Goal: Information Seeking & Learning: Compare options

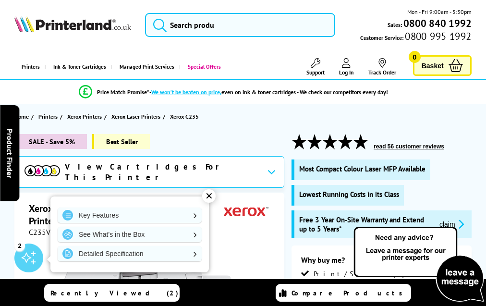
scroll to position [2660, 0]
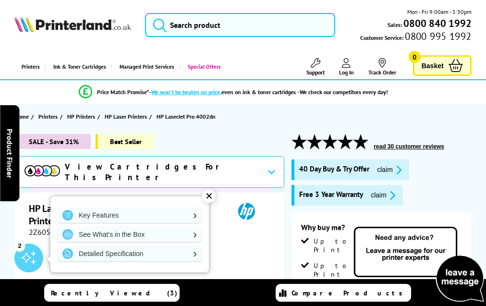
scroll to position [1672, 0]
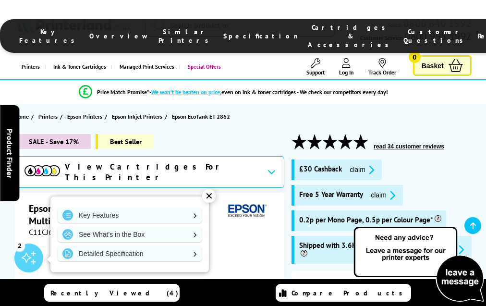
scroll to position [1712, 0]
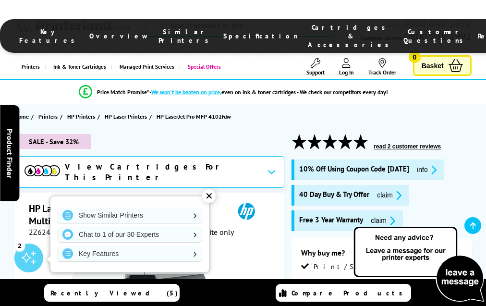
scroll to position [1958, 0]
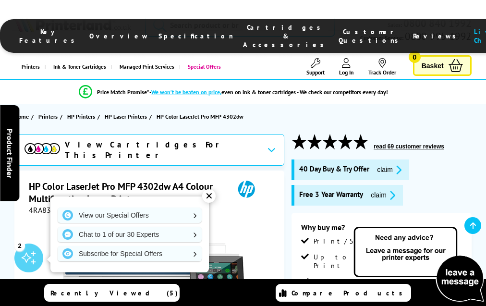
scroll to position [2347, 0]
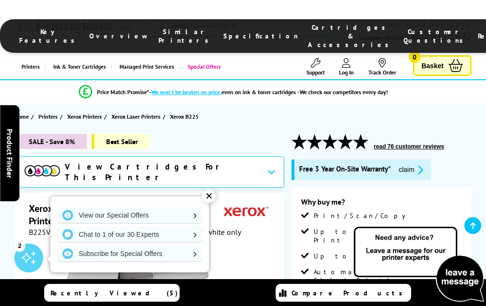
scroll to position [2234, 0]
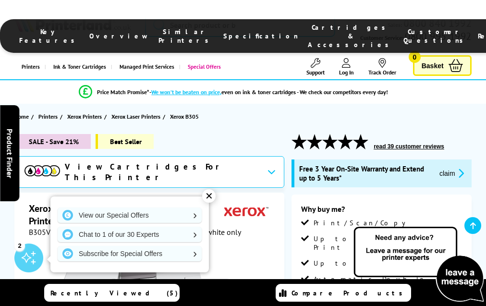
scroll to position [2600, 0]
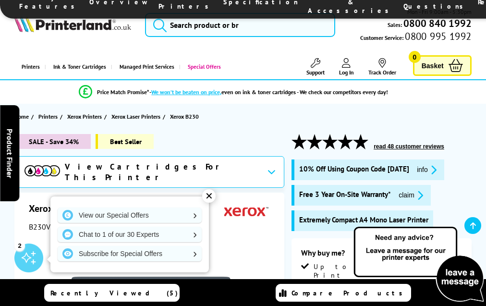
scroll to position [2189, 0]
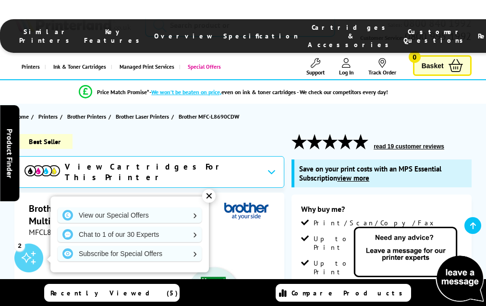
scroll to position [2843, 0]
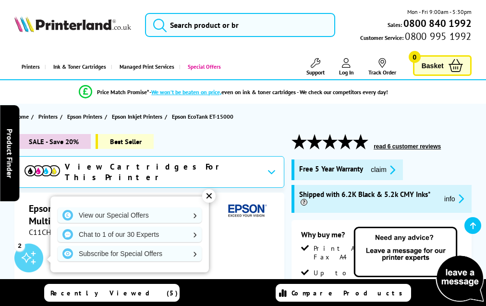
scroll to position [1910, 0]
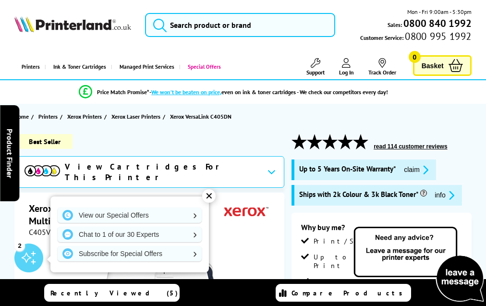
scroll to position [2179, 0]
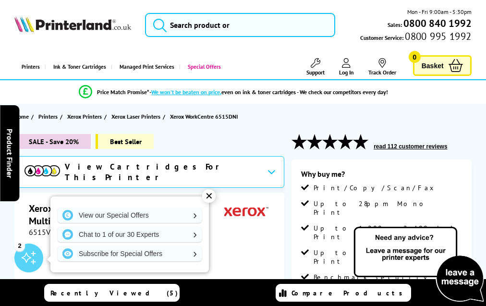
scroll to position [1842, 0]
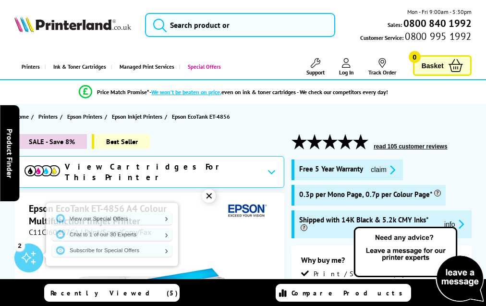
scroll to position [2007, 0]
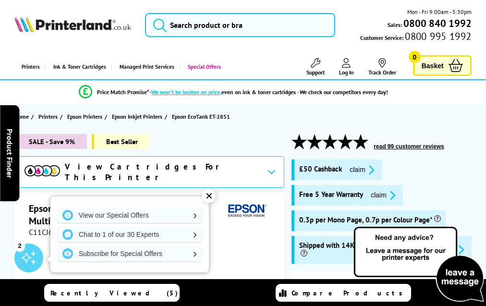
scroll to position [1843, 0]
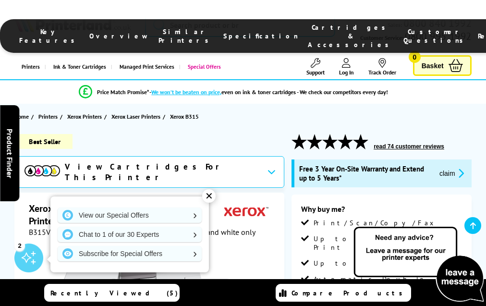
scroll to position [2651, 0]
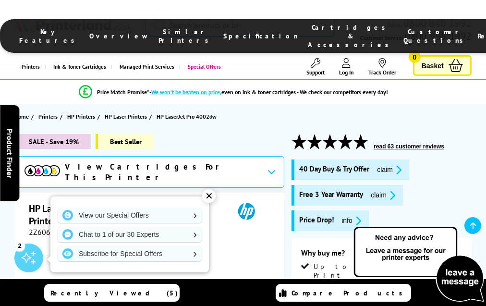
scroll to position [1698, 0]
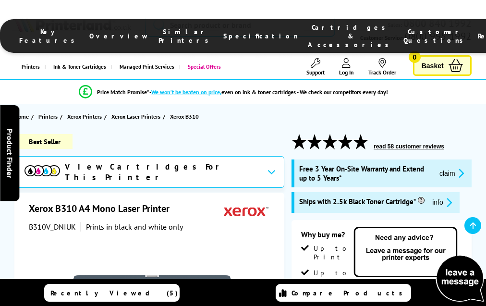
scroll to position [2441, 0]
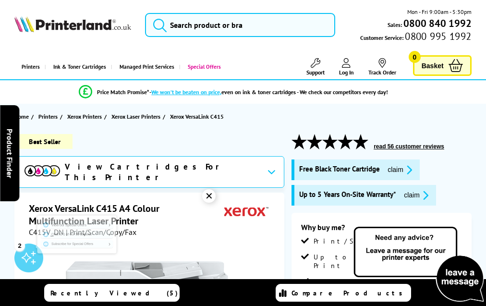
scroll to position [3070, 0]
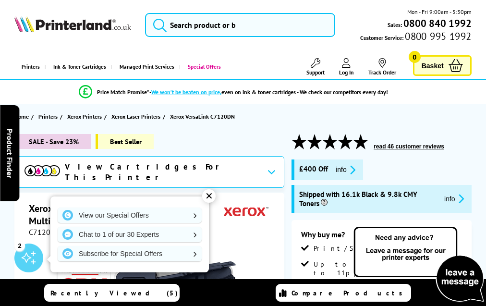
scroll to position [3088, 0]
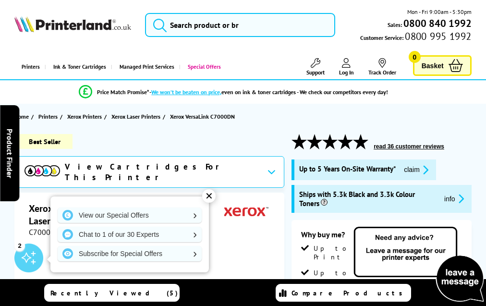
scroll to position [2726, 0]
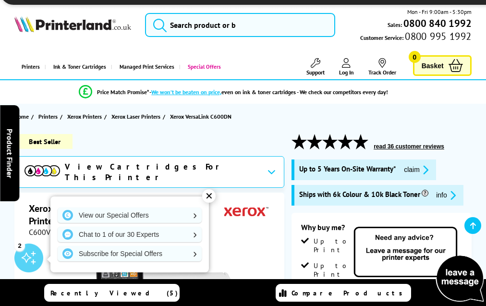
scroll to position [2090, 0]
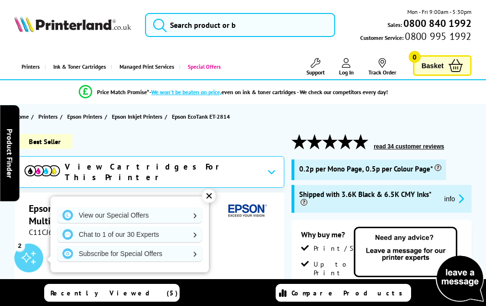
scroll to position [1659, 0]
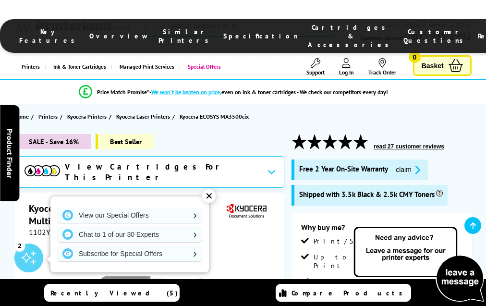
scroll to position [2153, 0]
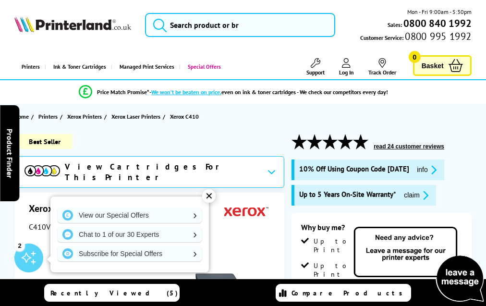
scroll to position [2809, 0]
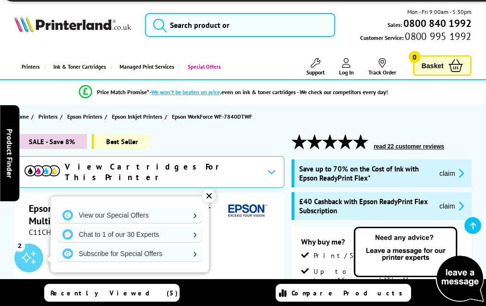
scroll to position [2228, 0]
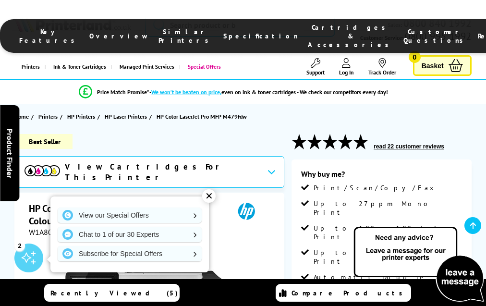
scroll to position [1722, 0]
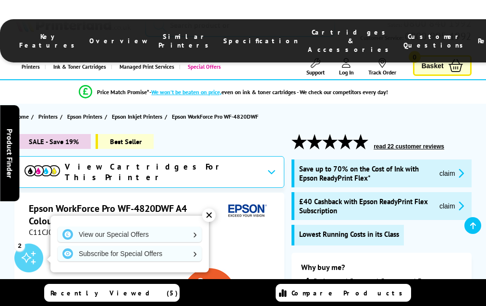
scroll to position [2000, 0]
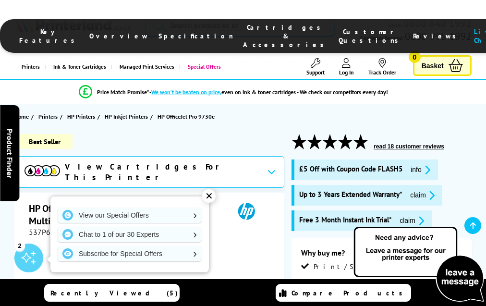
scroll to position [1993, 0]
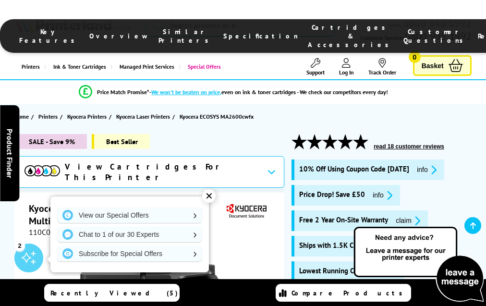
scroll to position [2122, 0]
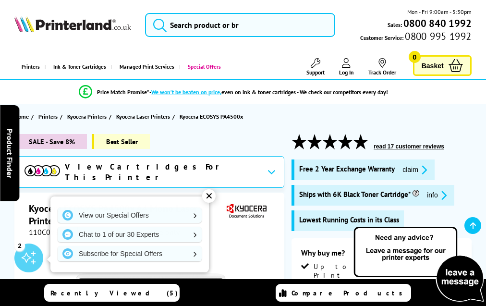
scroll to position [1746, 0]
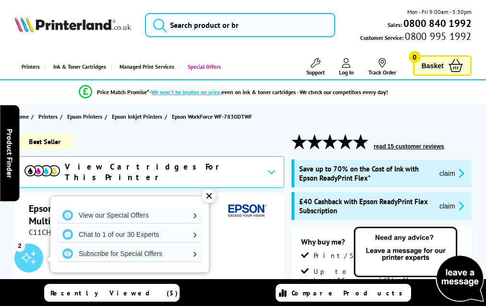
scroll to position [2209, 0]
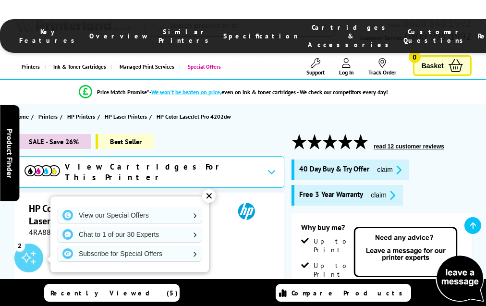
scroll to position [2088, 0]
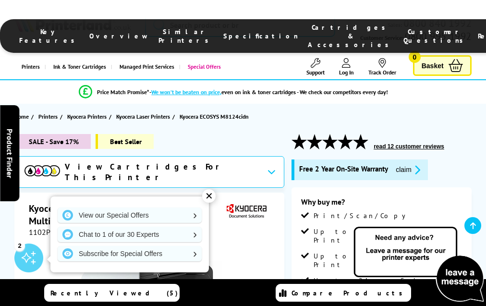
scroll to position [2224, 0]
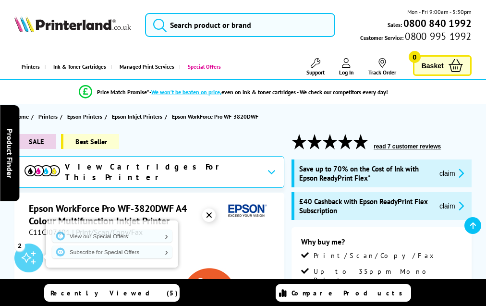
scroll to position [1918, 0]
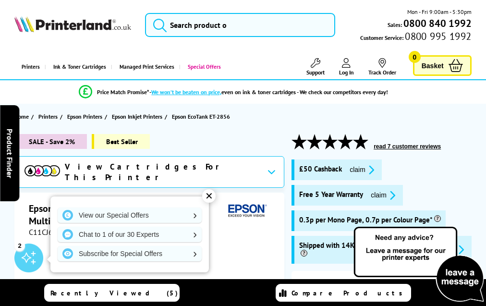
scroll to position [1843, 0]
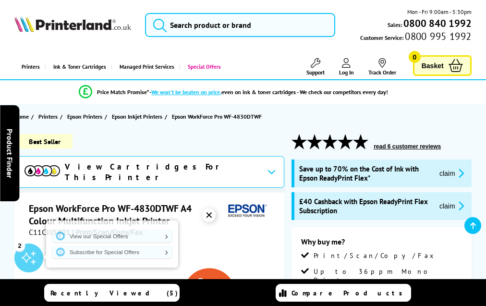
scroll to position [1985, 0]
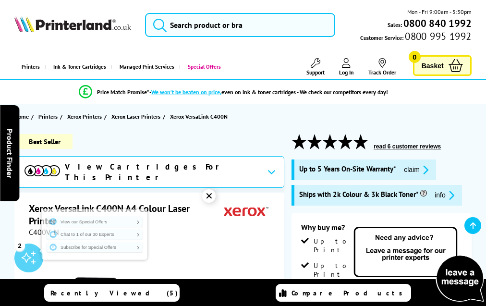
scroll to position [1422, 0]
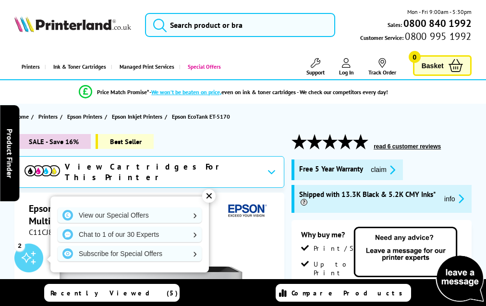
scroll to position [1862, 0]
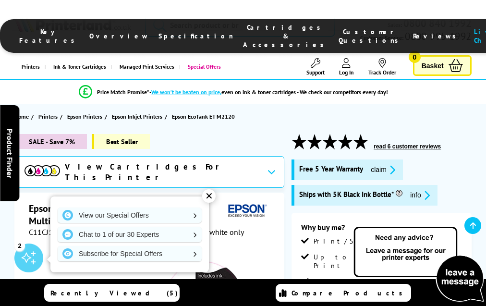
scroll to position [1287, 0]
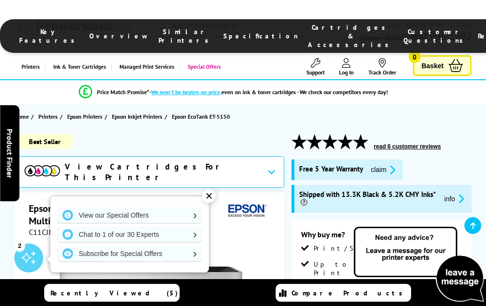
scroll to position [1793, 0]
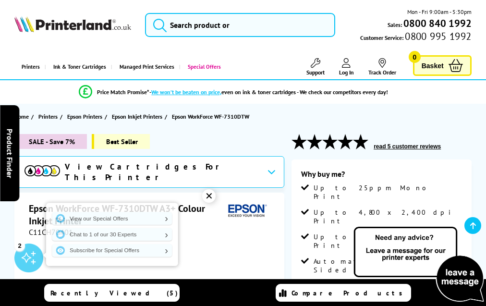
scroll to position [1815, 0]
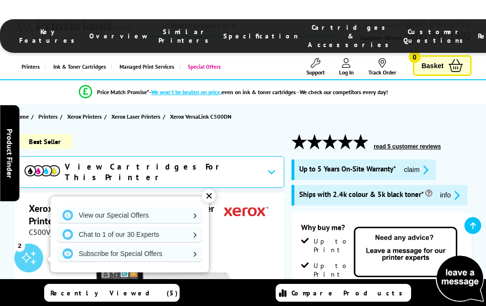
scroll to position [2167, 0]
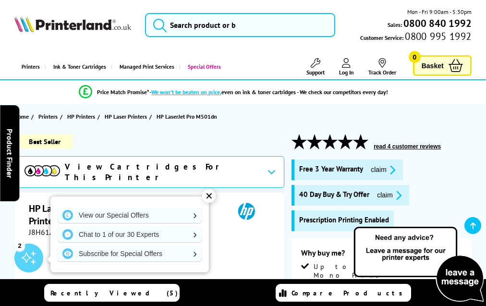
scroll to position [1547, 0]
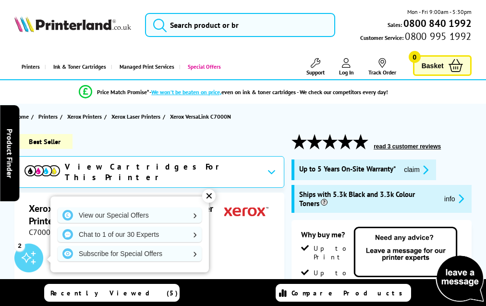
scroll to position [1973, 0]
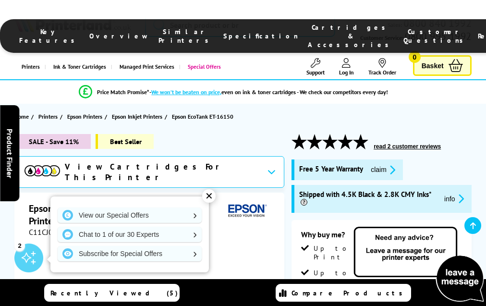
scroll to position [1674, 0]
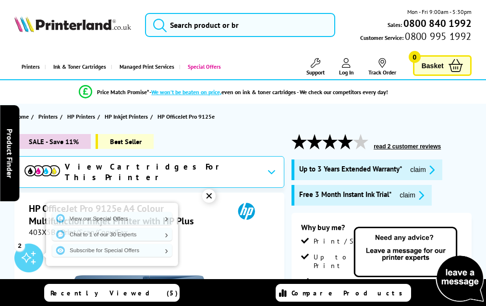
scroll to position [2184, 0]
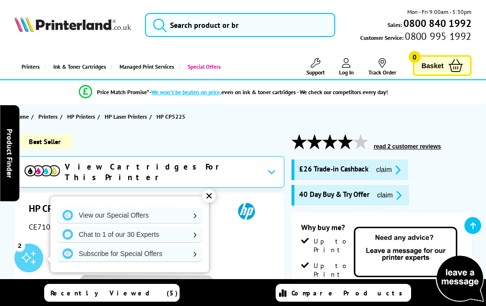
scroll to position [1715, 0]
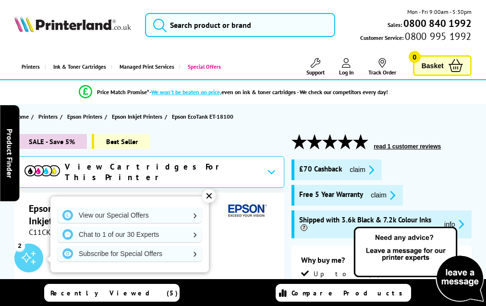
scroll to position [1590, 0]
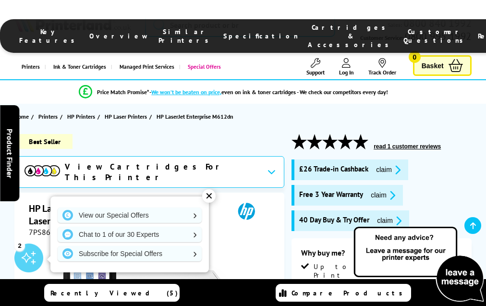
scroll to position [2036, 0]
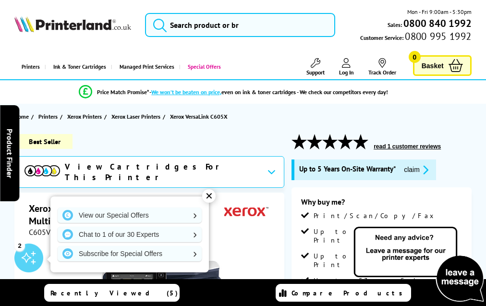
scroll to position [3354, 0]
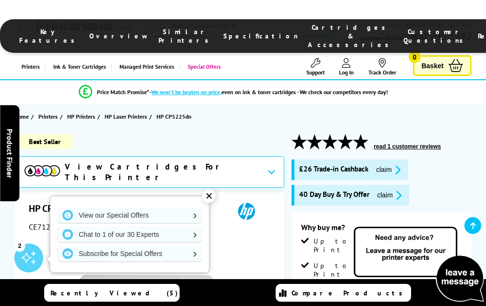
scroll to position [1772, 0]
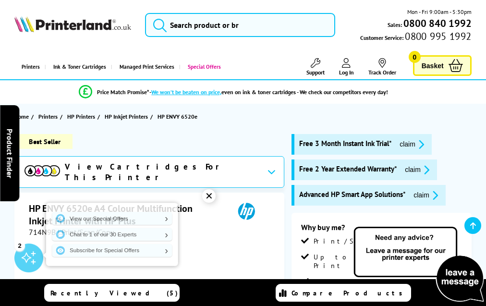
scroll to position [1877, 0]
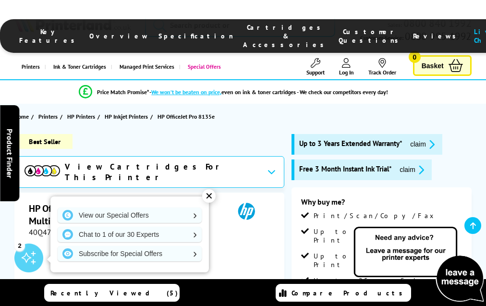
scroll to position [2168, 0]
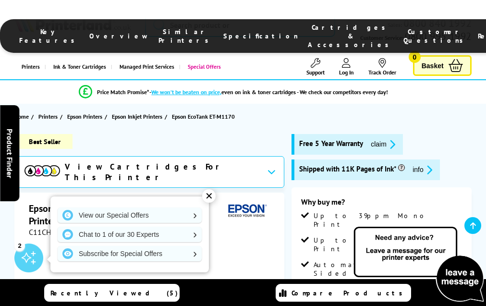
scroll to position [1556, 0]
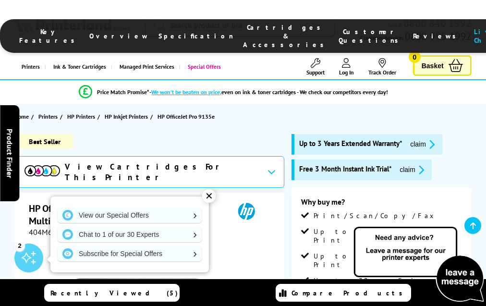
scroll to position [2095, 0]
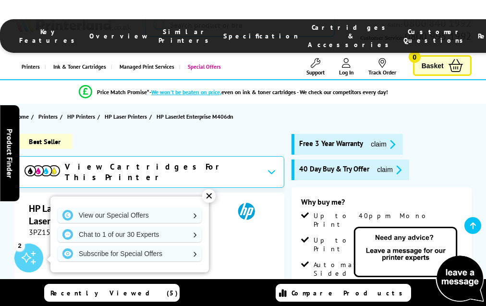
scroll to position [1773, 0]
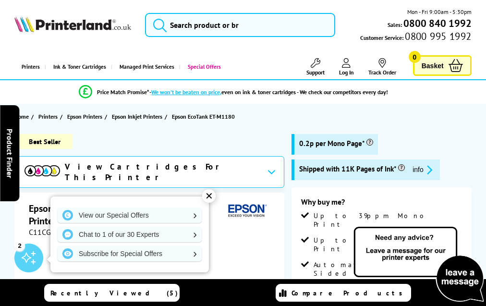
scroll to position [1542, 0]
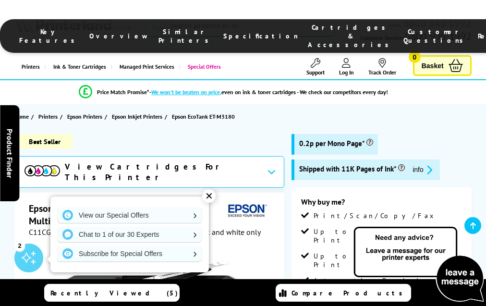
scroll to position [1735, 0]
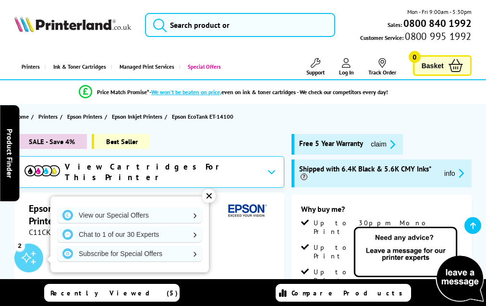
scroll to position [1610, 0]
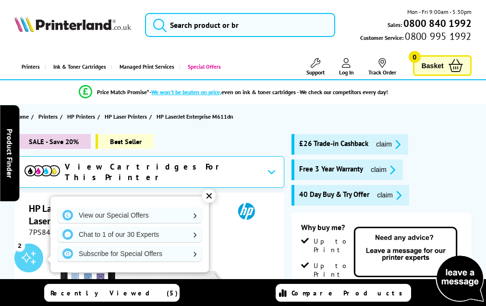
scroll to position [2039, 0]
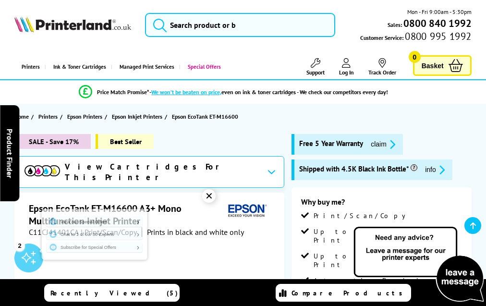
scroll to position [1616, 0]
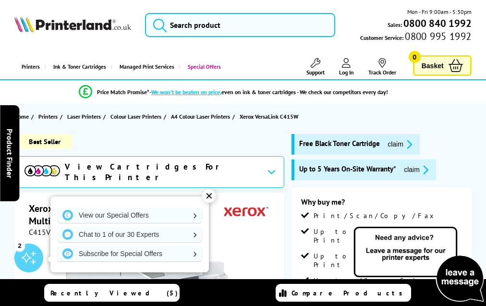
scroll to position [2567, 0]
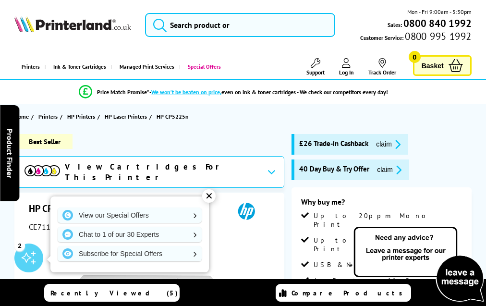
scroll to position [1632, 0]
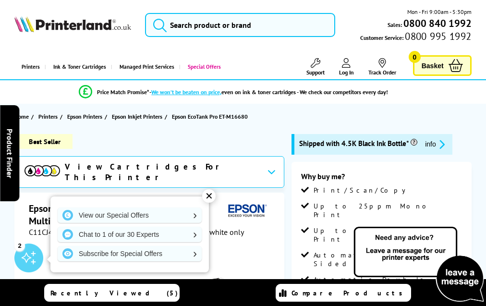
scroll to position [1496, 0]
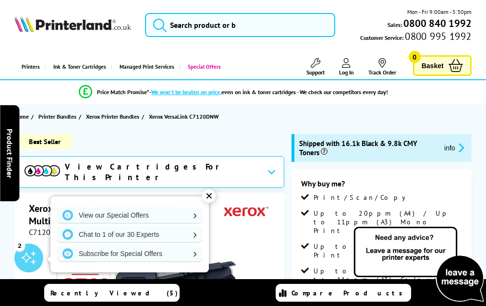
scroll to position [2666, 0]
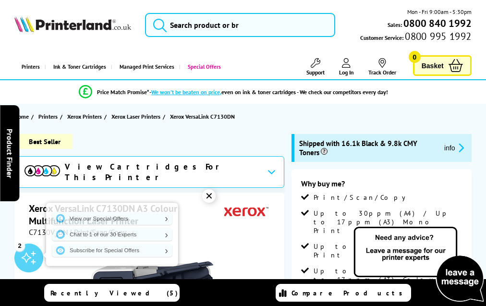
scroll to position [2957, 0]
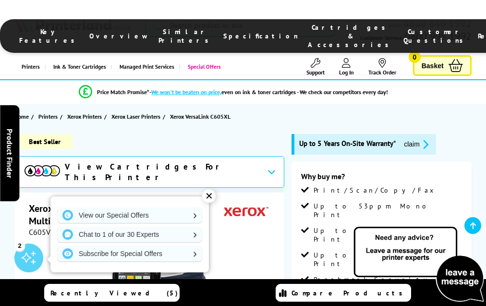
scroll to position [3338, 0]
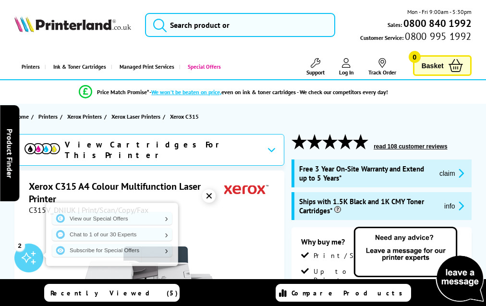
scroll to position [2511, 0]
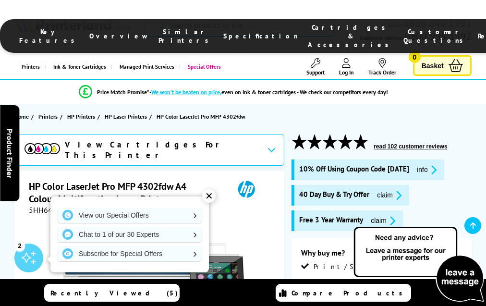
scroll to position [2439, 0]
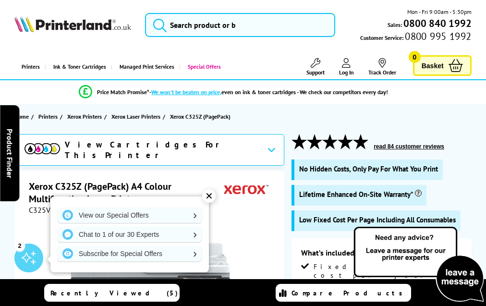
scroll to position [1935, 0]
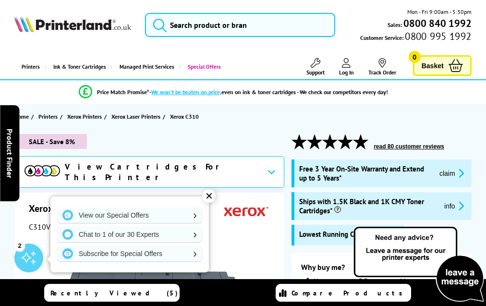
scroll to position [2801, 0]
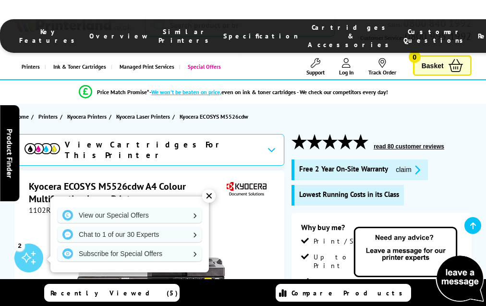
scroll to position [1839, 0]
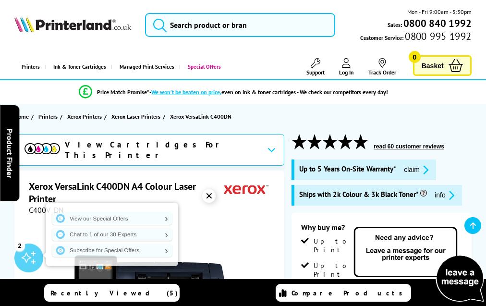
scroll to position [2185, 0]
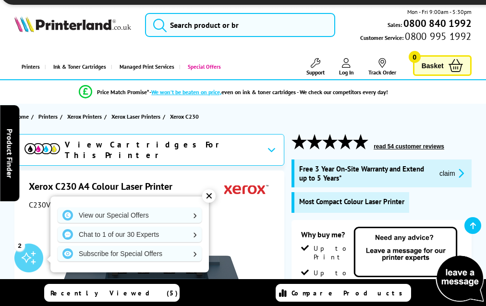
scroll to position [2494, 0]
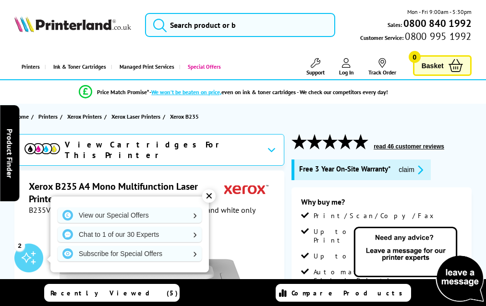
scroll to position [2259, 0]
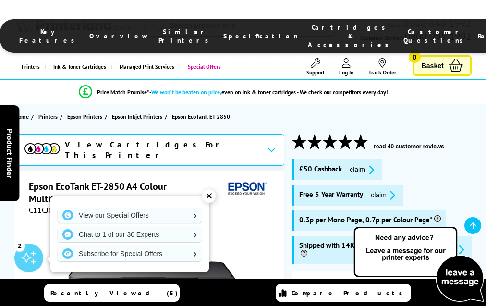
scroll to position [1824, 0]
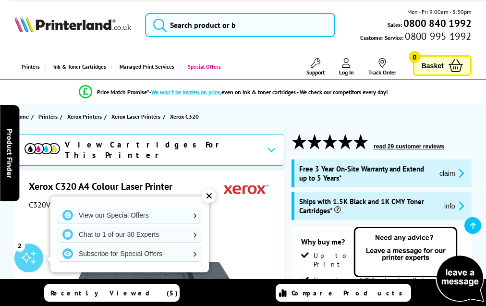
scroll to position [2728, 0]
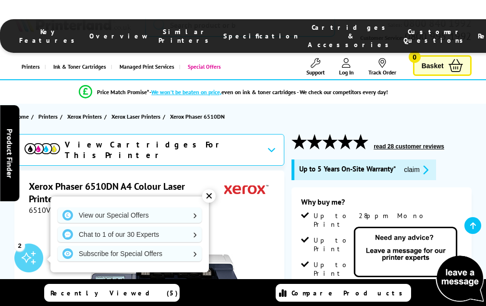
scroll to position [2127, 0]
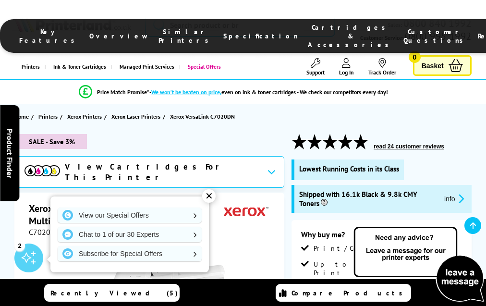
scroll to position [3022, 0]
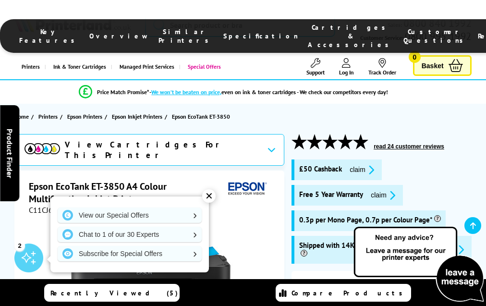
scroll to position [1871, 0]
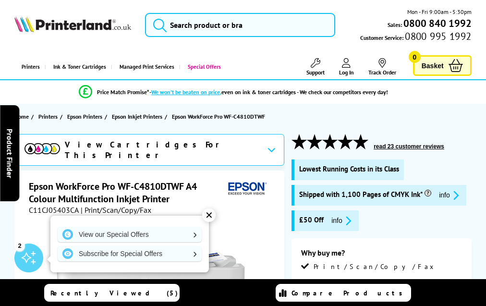
scroll to position [2031, 0]
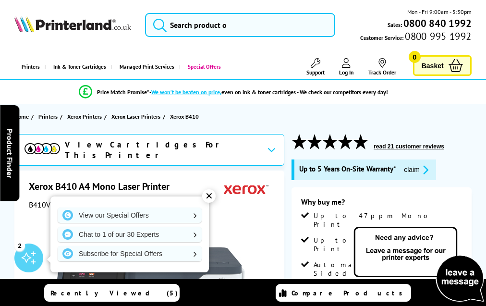
scroll to position [2553, 0]
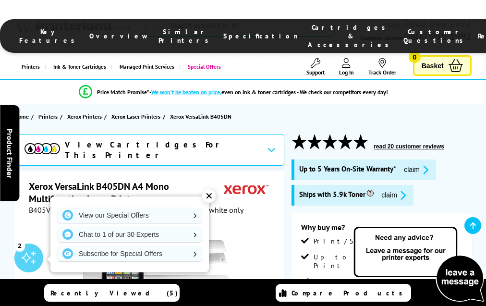
scroll to position [1910, 0]
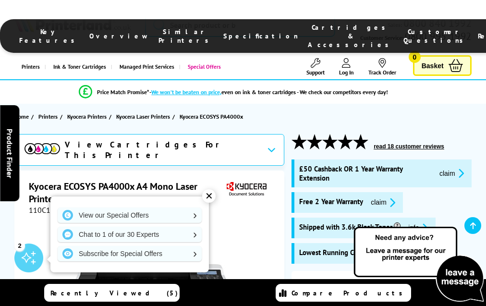
scroll to position [1729, 0]
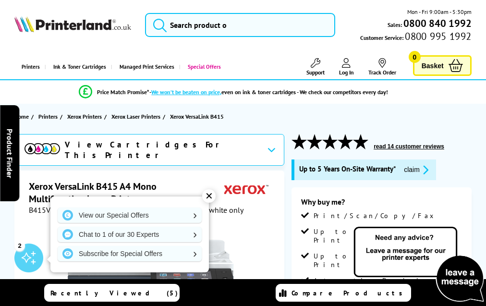
scroll to position [2772, 0]
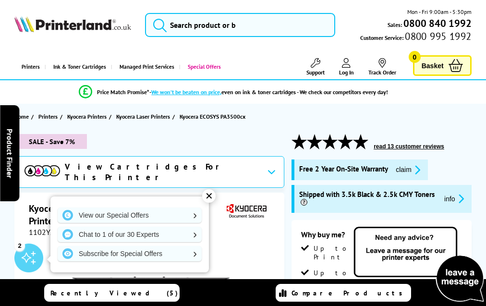
scroll to position [1937, 0]
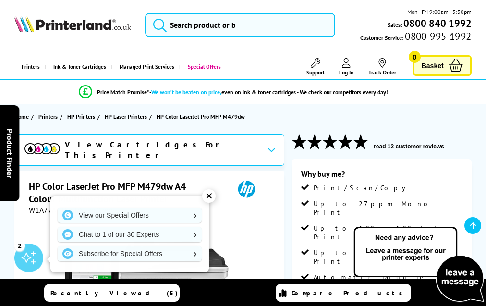
scroll to position [2014, 0]
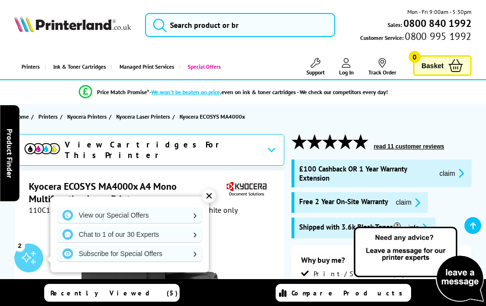
scroll to position [1899, 0]
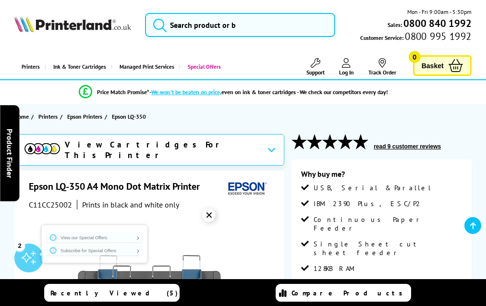
scroll to position [1209, 0]
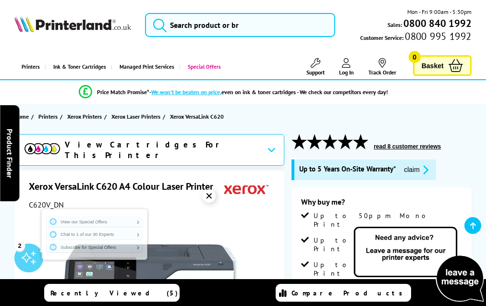
scroll to position [2757, 0]
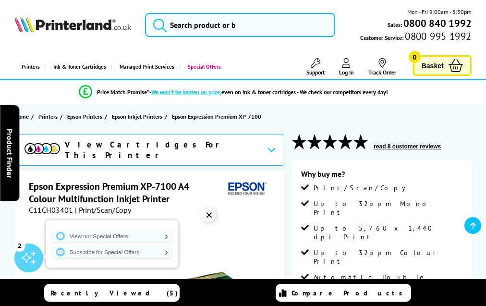
scroll to position [1713, 0]
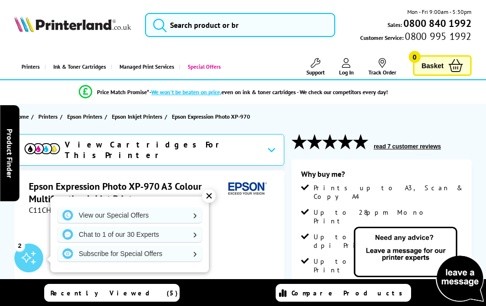
scroll to position [1711, 0]
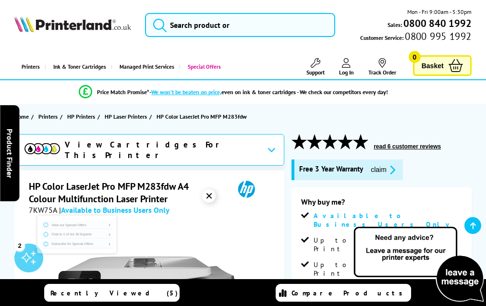
scroll to position [2065, 0]
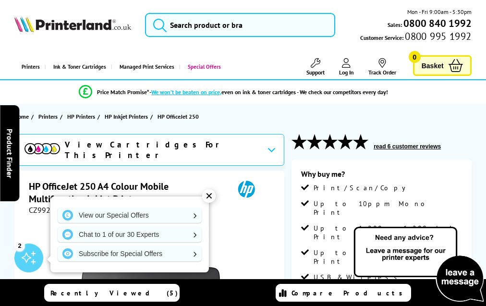
scroll to position [1835, 0]
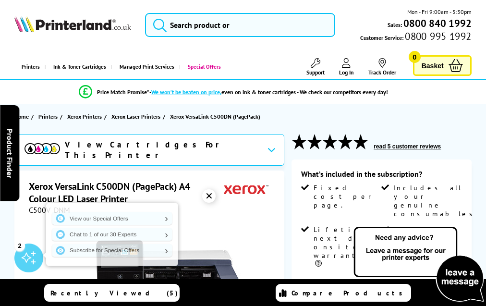
scroll to position [1482, 0]
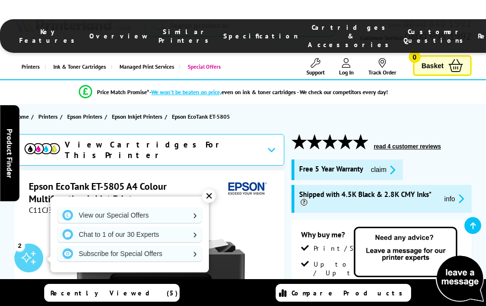
scroll to position [1928, 0]
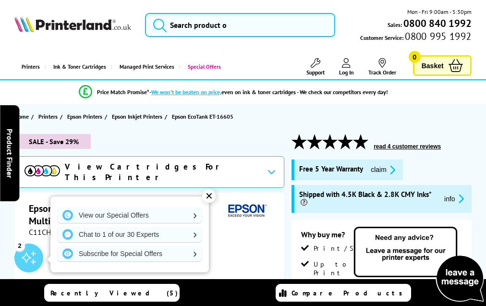
scroll to position [2005, 0]
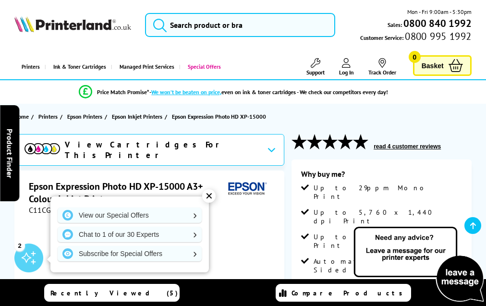
scroll to position [1367, 0]
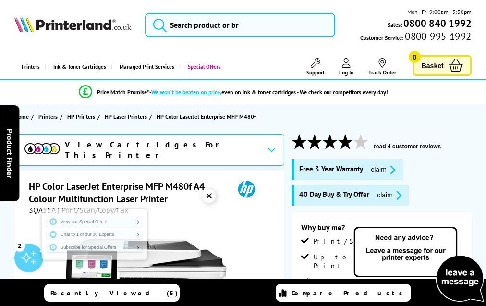
scroll to position [2319, 0]
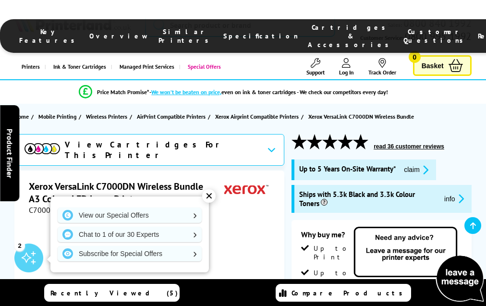
scroll to position [2249, 0]
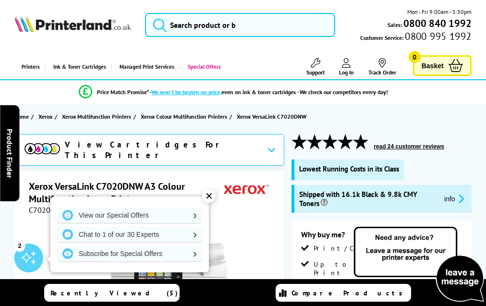
scroll to position [2482, 0]
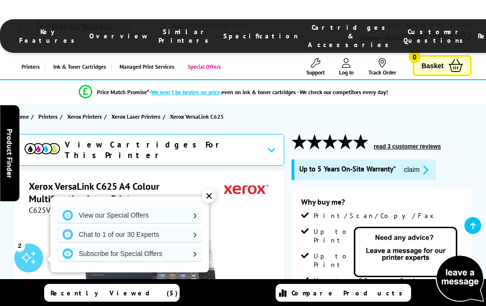
scroll to position [2964, 0]
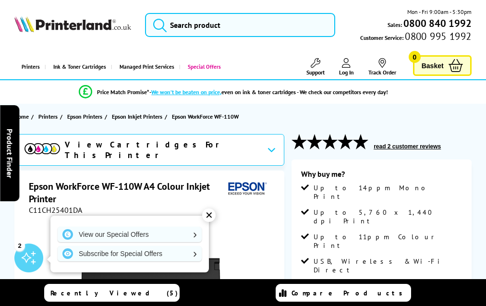
scroll to position [1405, 0]
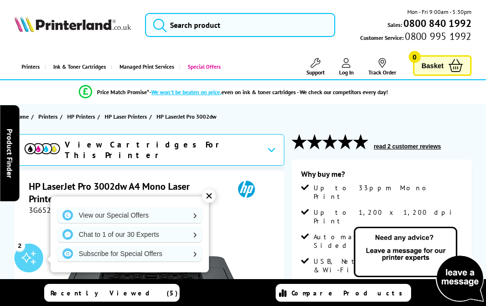
scroll to position [1509, 0]
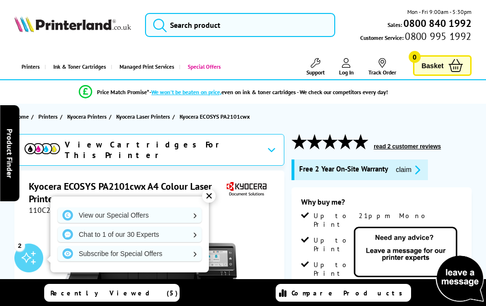
scroll to position [1900, 0]
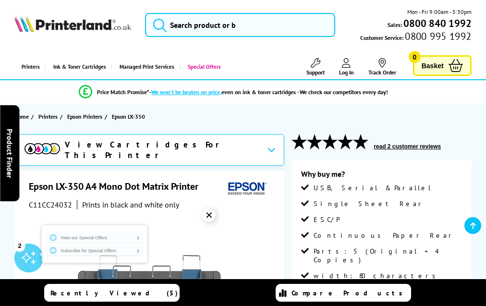
scroll to position [1192, 0]
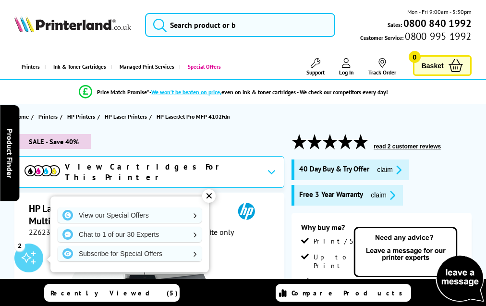
scroll to position [1925, 0]
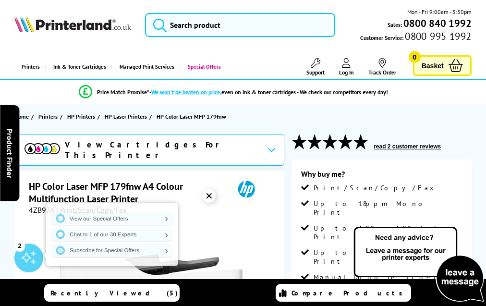
scroll to position [1727, 0]
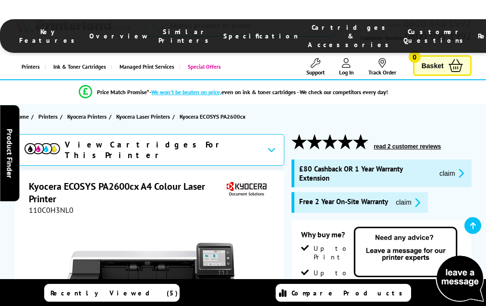
scroll to position [1826, 0]
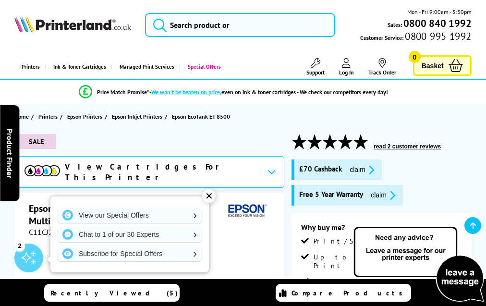
scroll to position [1767, 0]
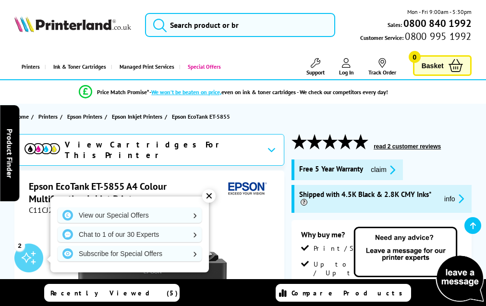
scroll to position [1885, 0]
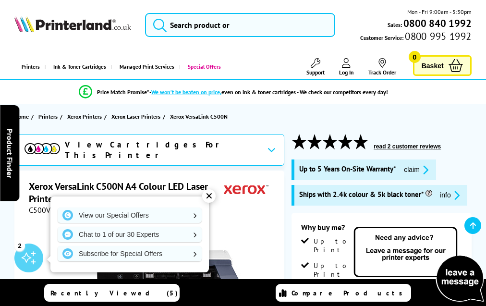
scroll to position [1475, 0]
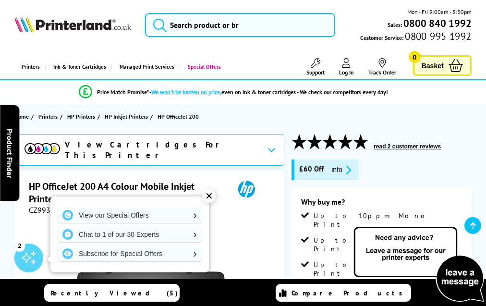
scroll to position [1688, 0]
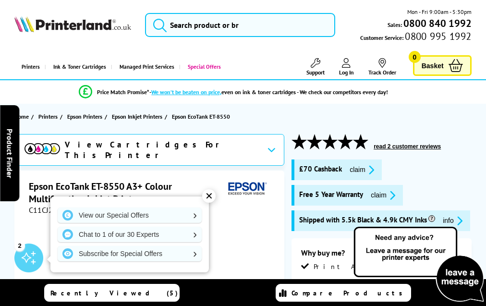
scroll to position [1789, 0]
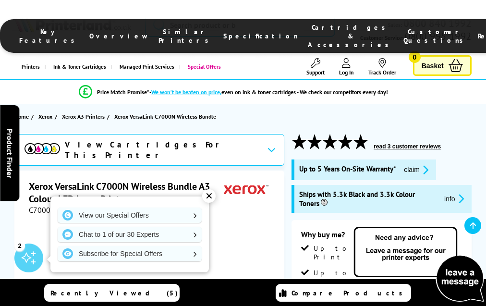
scroll to position [1374, 0]
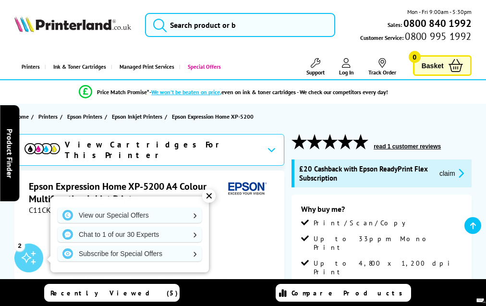
scroll to position [1822, 0]
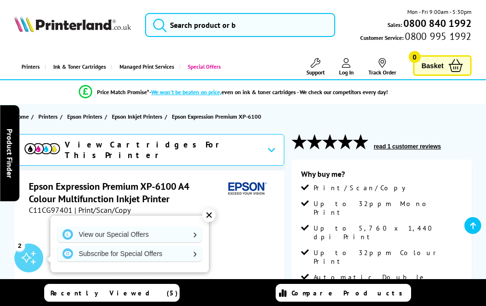
scroll to position [1756, 0]
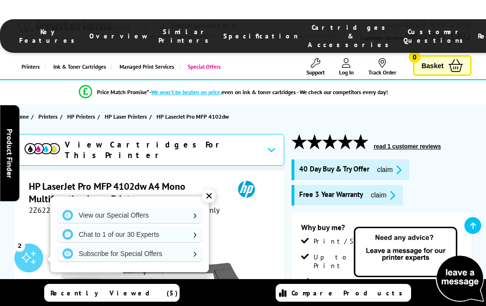
scroll to position [1826, 0]
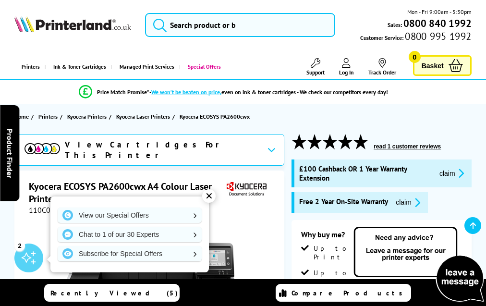
scroll to position [1826, 0]
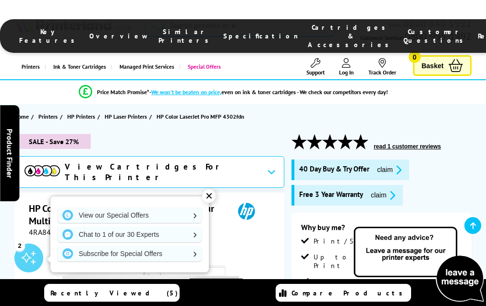
scroll to position [2425, 0]
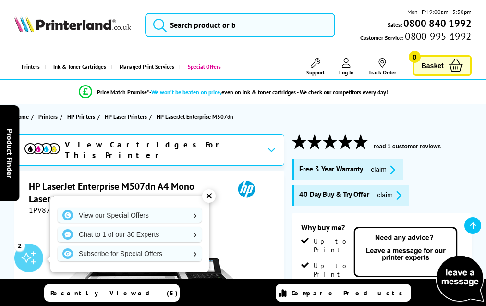
scroll to position [1905, 0]
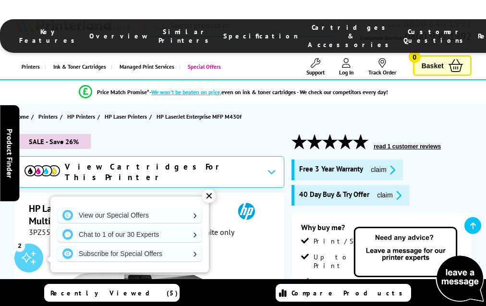
scroll to position [2065, 0]
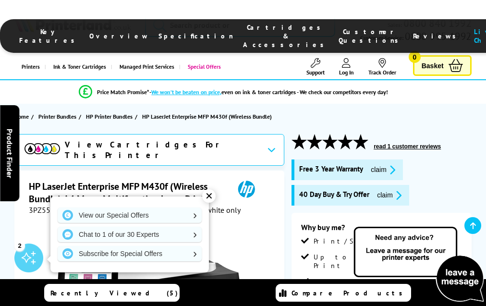
scroll to position [1717, 0]
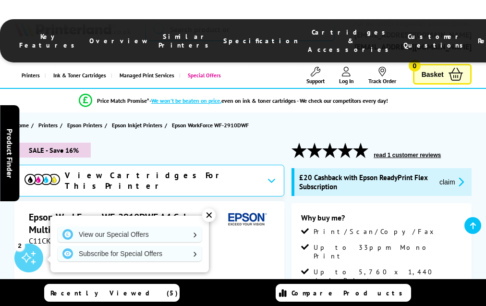
scroll to position [1888, 0]
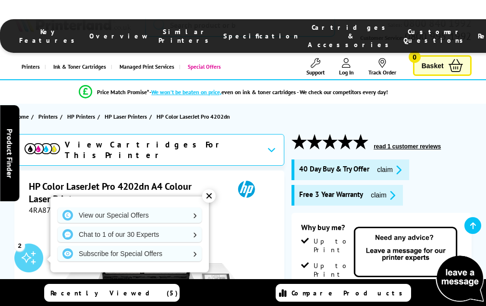
scroll to position [2069, 0]
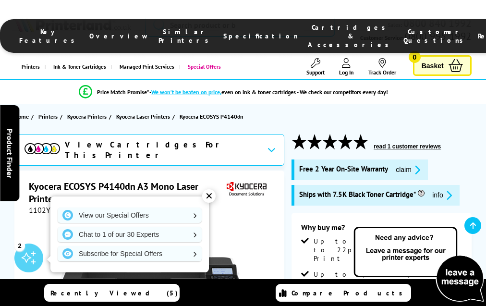
scroll to position [1569, 0]
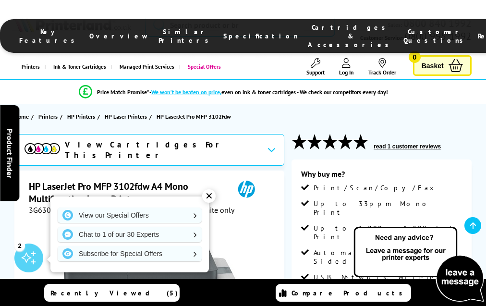
scroll to position [1724, 0]
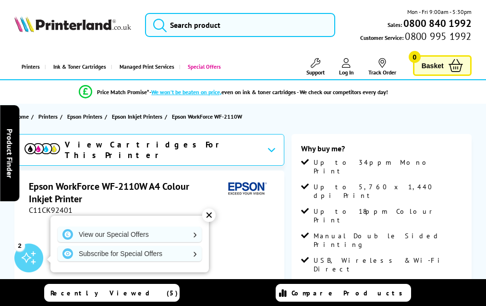
scroll to position [1425, 0]
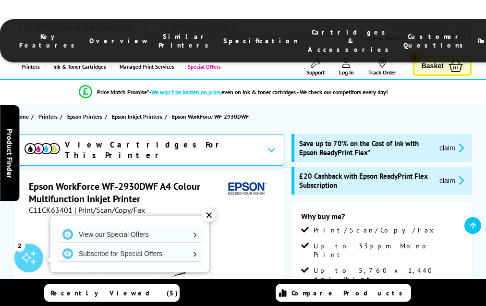
scroll to position [1811, 0]
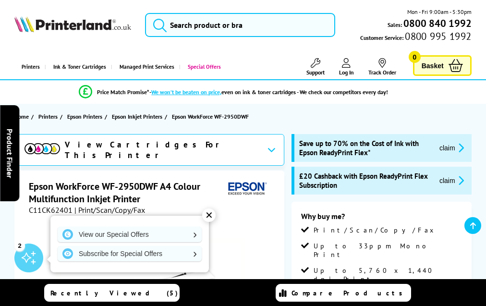
scroll to position [1879, 0]
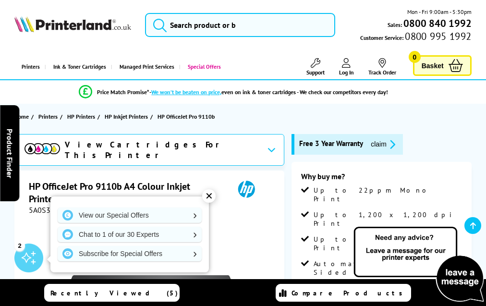
scroll to position [1687, 0]
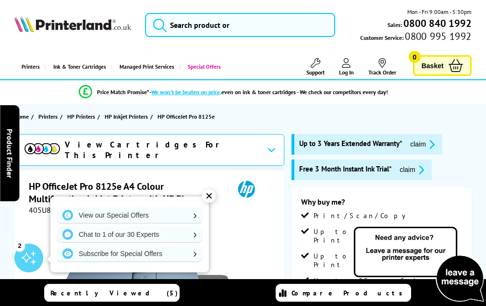
scroll to position [2083, 0]
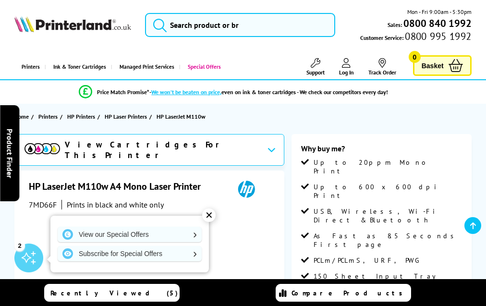
scroll to position [1407, 0]
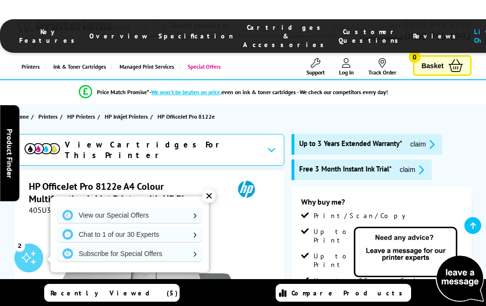
scroll to position [2083, 0]
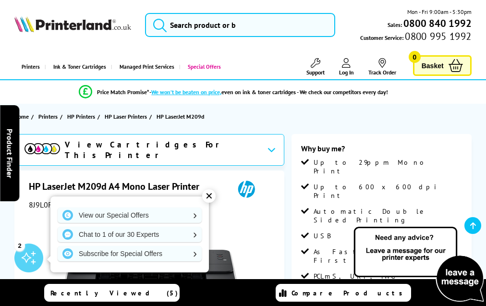
scroll to position [1466, 0]
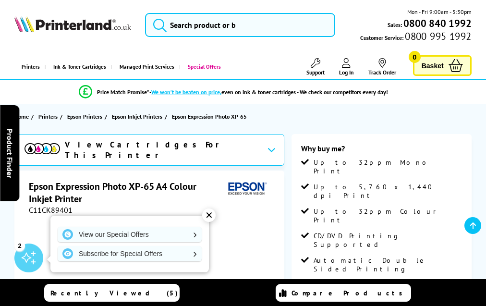
scroll to position [1575, 0]
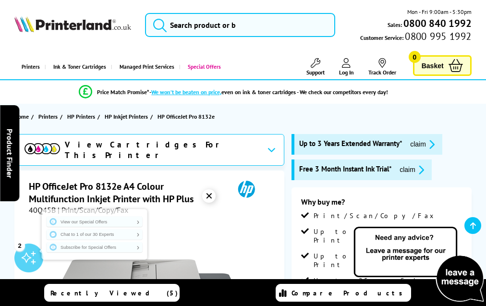
scroll to position [2168, 0]
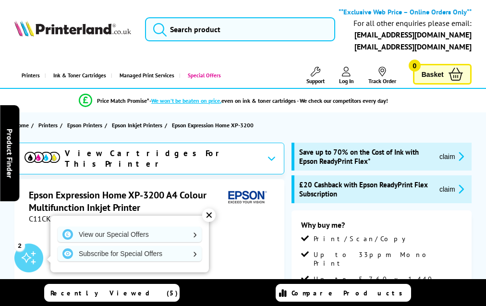
scroll to position [1799, 0]
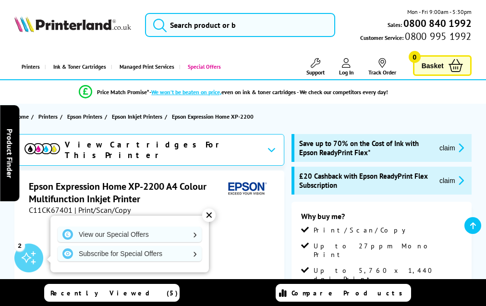
scroll to position [1701, 0]
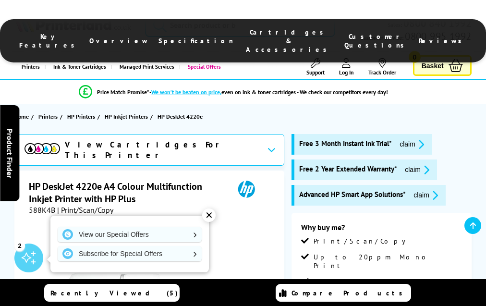
scroll to position [1792, 0]
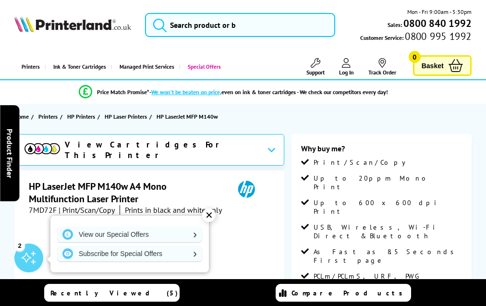
scroll to position [1525, 0]
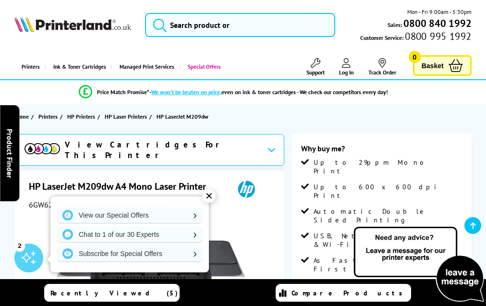
scroll to position [1457, 0]
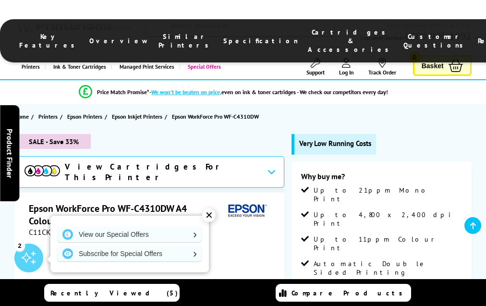
scroll to position [1605, 0]
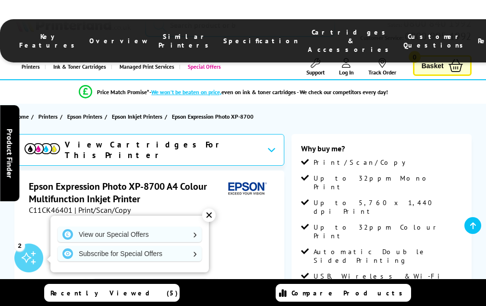
scroll to position [1709, 0]
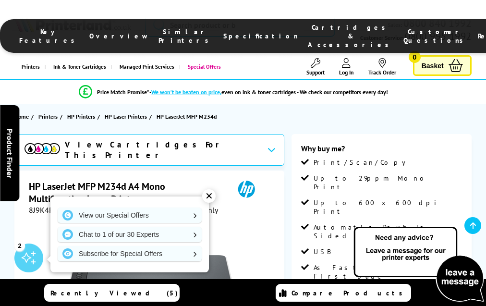
scroll to position [1625, 0]
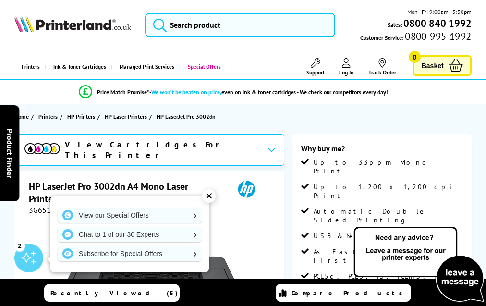
scroll to position [1509, 0]
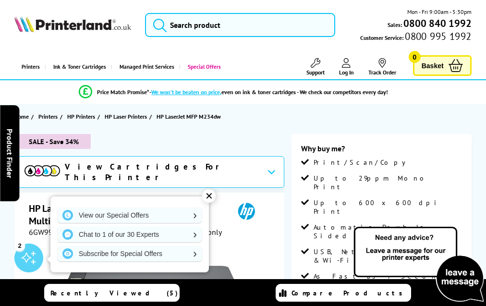
scroll to position [1712, 0]
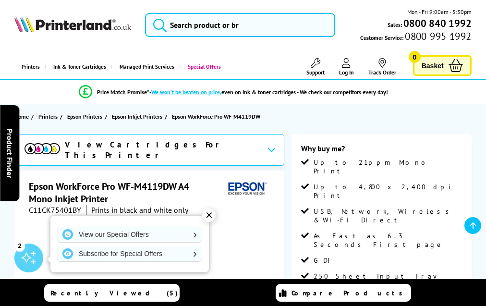
scroll to position [1217, 0]
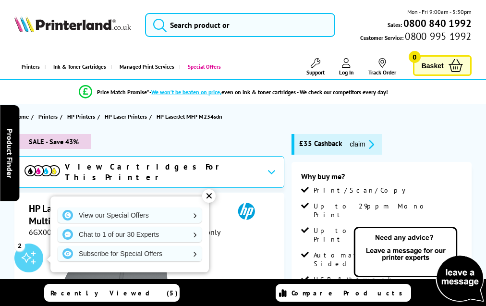
scroll to position [1732, 0]
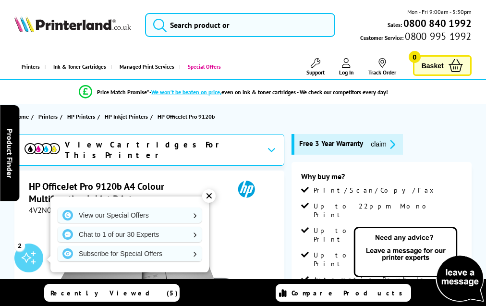
scroll to position [1885, 0]
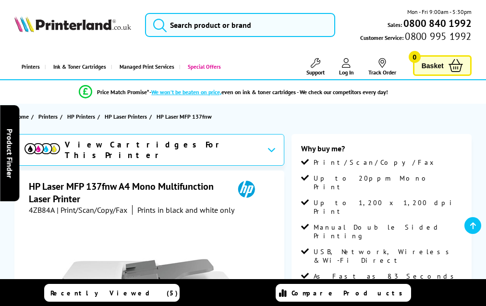
scroll to position [1722, 0]
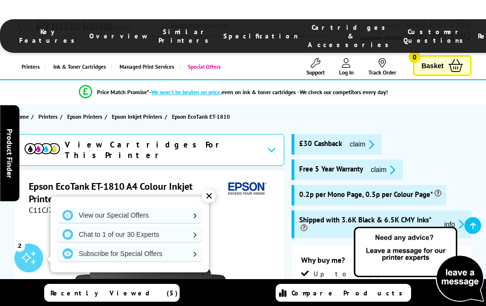
scroll to position [1554, 0]
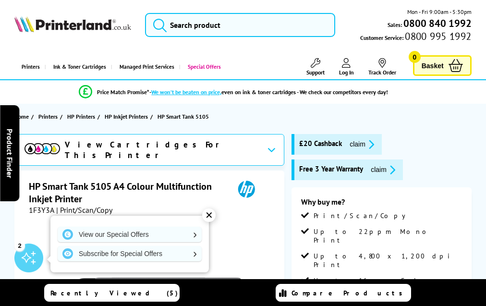
scroll to position [1615, 0]
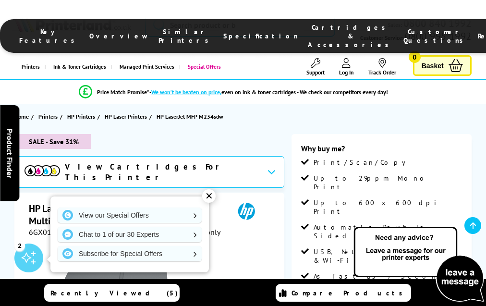
scroll to position [1732, 0]
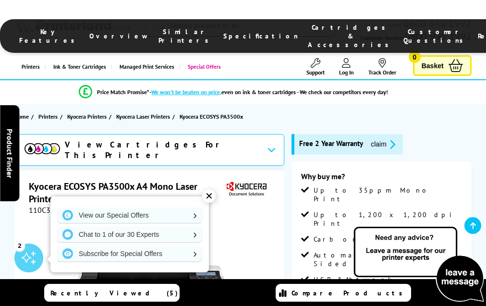
scroll to position [1613, 0]
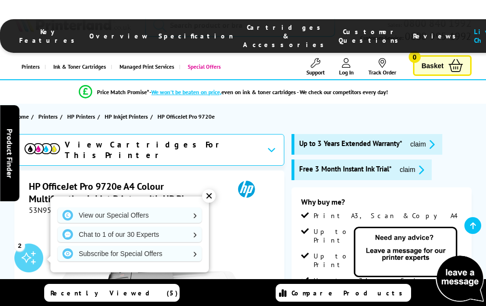
scroll to position [1870, 0]
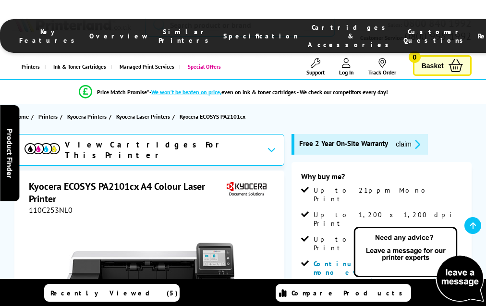
scroll to position [1848, 0]
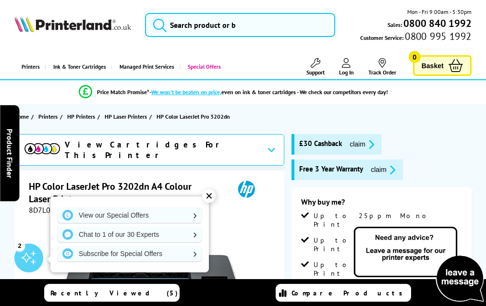
scroll to position [1920, 0]
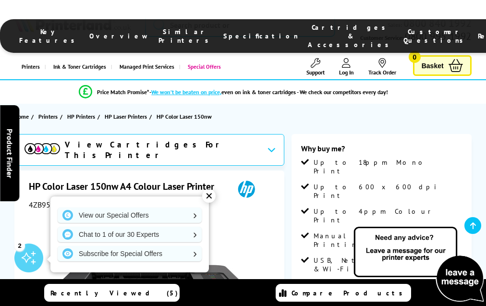
scroll to position [1564, 0]
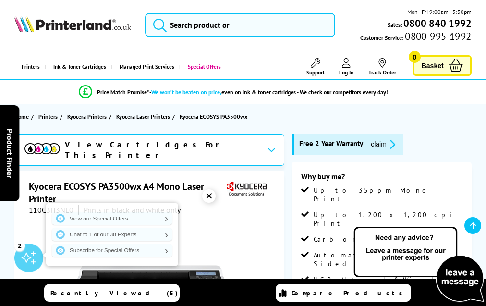
scroll to position [1613, 0]
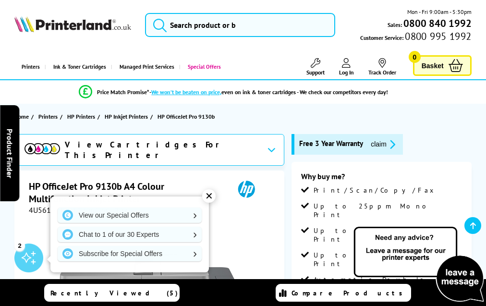
scroll to position [1885, 0]
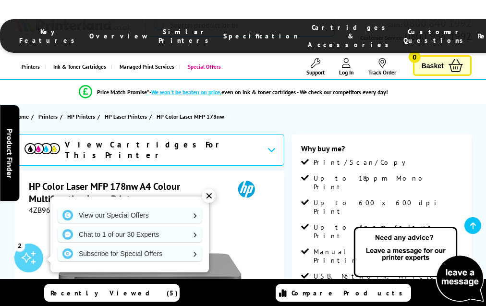
scroll to position [1666, 0]
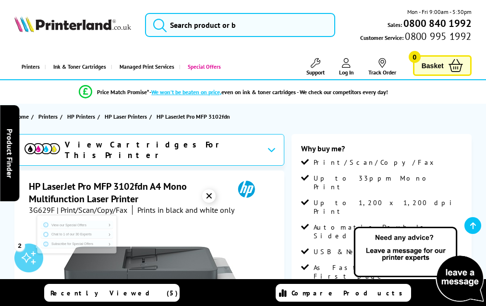
scroll to position [1715, 0]
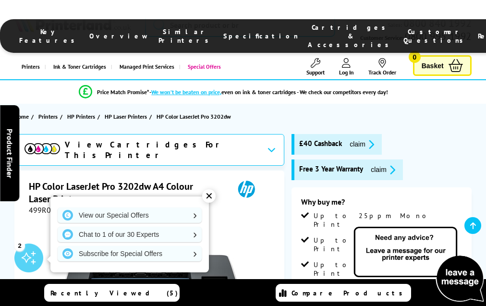
scroll to position [1920, 0]
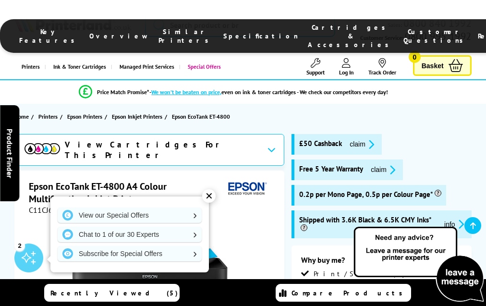
scroll to position [1727, 0]
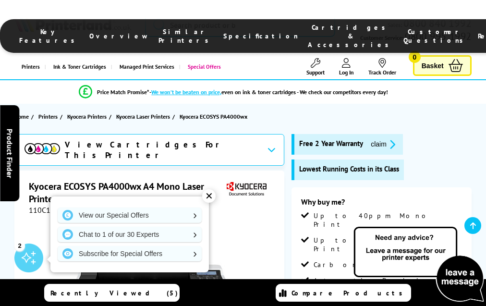
scroll to position [1601, 0]
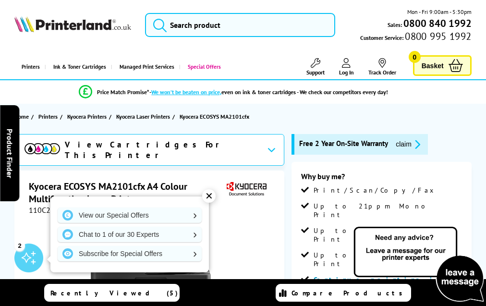
scroll to position [1988, 0]
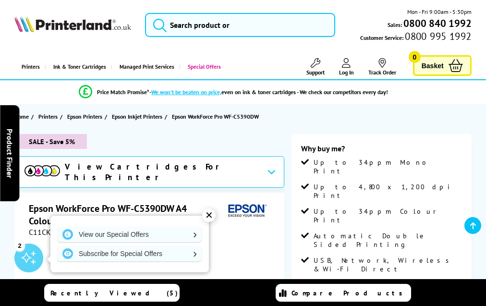
scroll to position [1706, 0]
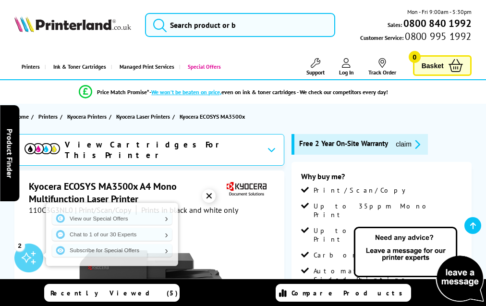
scroll to position [1782, 0]
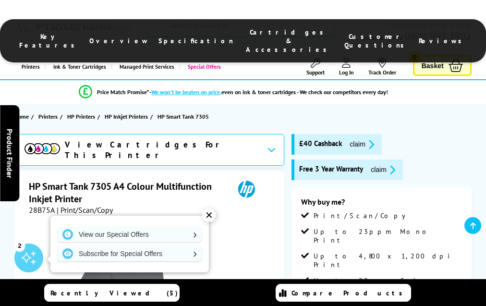
scroll to position [1779, 0]
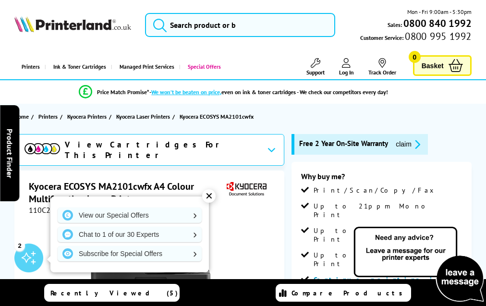
scroll to position [1988, 0]
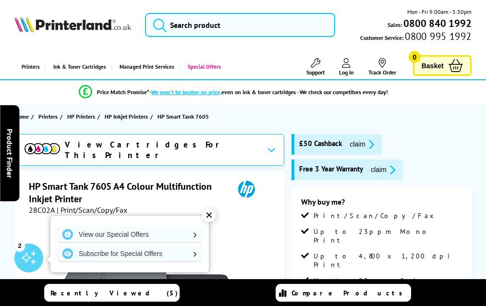
scroll to position [1821, 0]
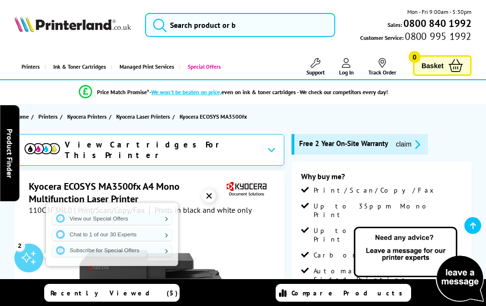
scroll to position [1843, 0]
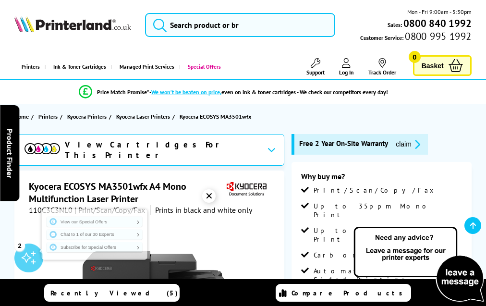
scroll to position [1843, 0]
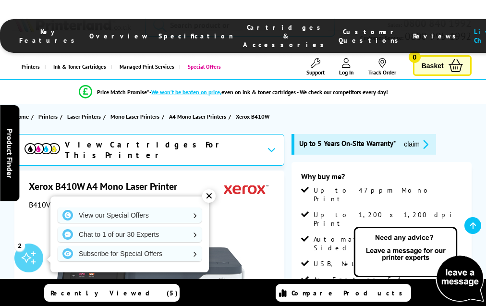
scroll to position [2185, 0]
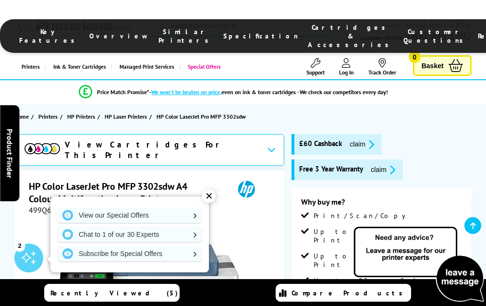
scroll to position [2097, 0]
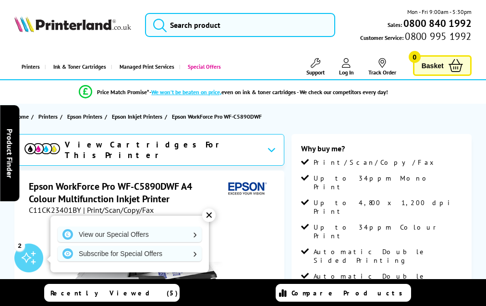
scroll to position [1982, 0]
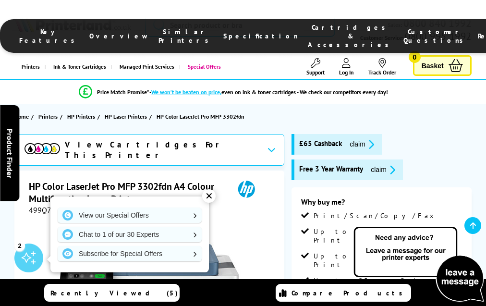
scroll to position [2158, 0]
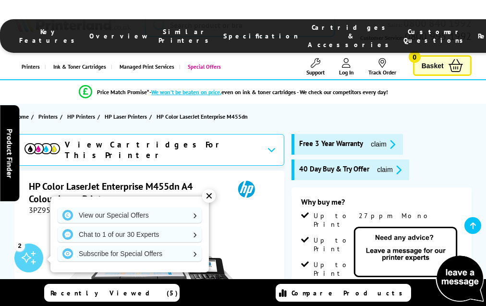
scroll to position [2044, 0]
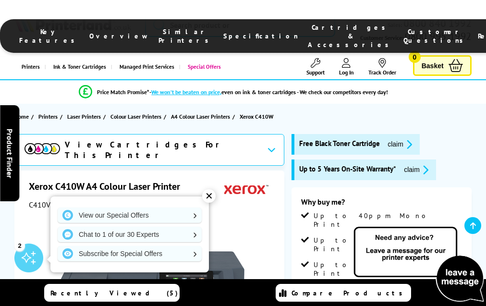
scroll to position [2346, 0]
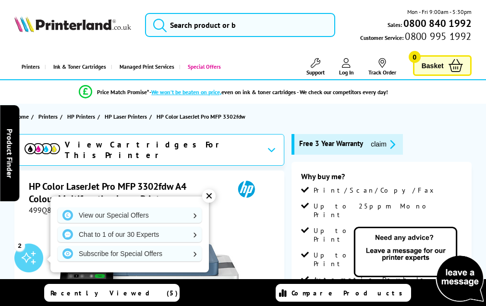
scroll to position [2137, 0]
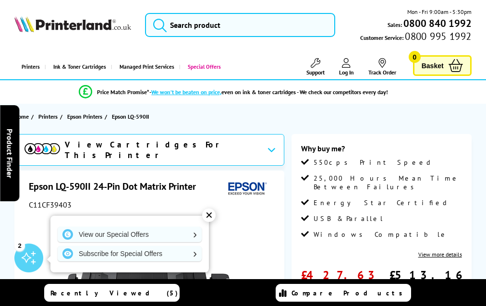
scroll to position [1059, 0]
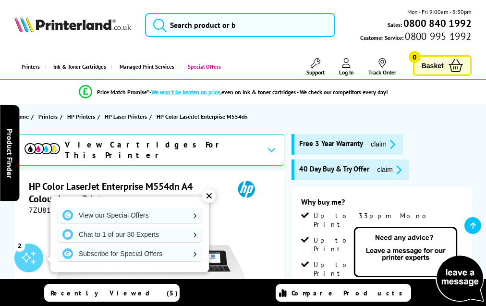
scroll to position [2009, 0]
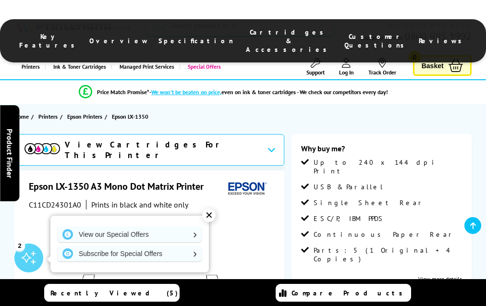
scroll to position [1240, 0]
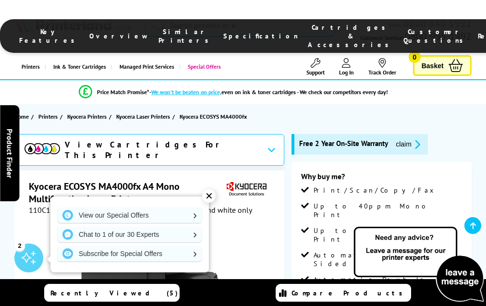
scroll to position [1863, 0]
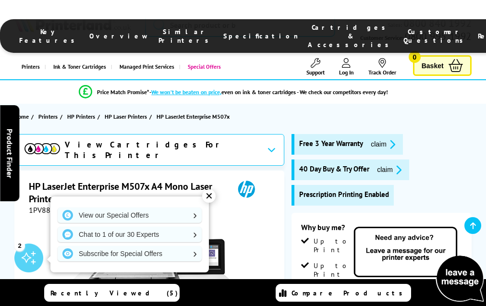
scroll to position [1886, 0]
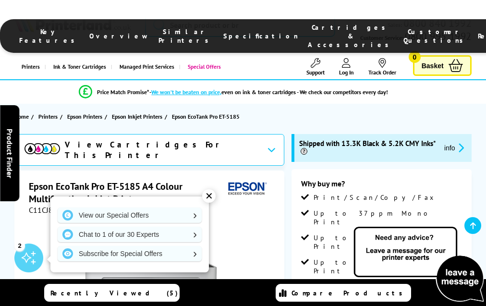
scroll to position [1641, 0]
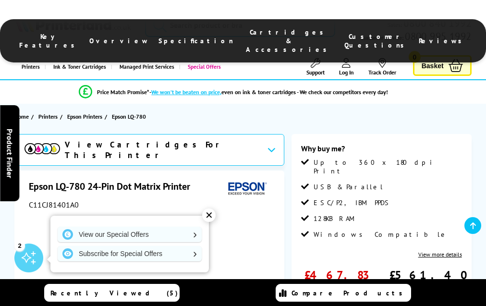
scroll to position [1057, 0]
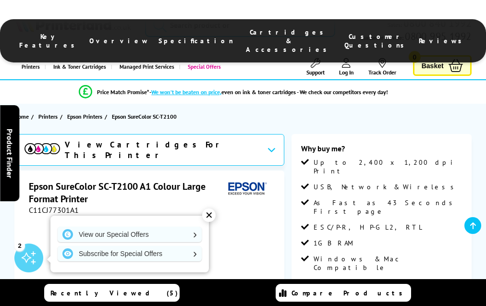
scroll to position [1163, 0]
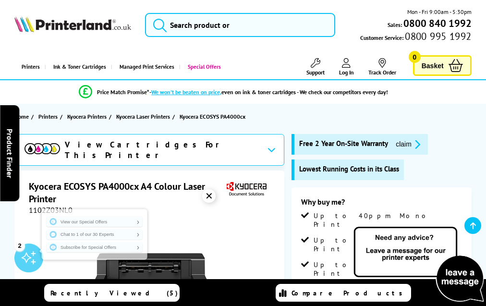
scroll to position [1849, 0]
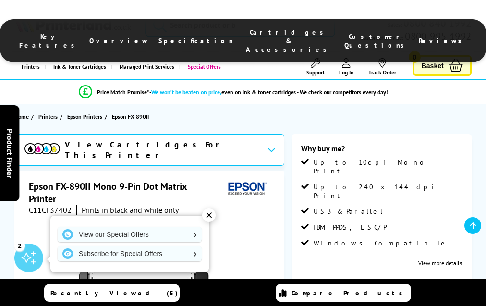
scroll to position [977, 0]
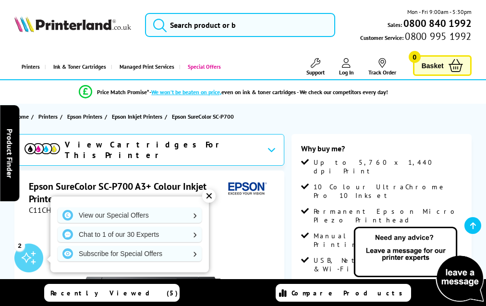
scroll to position [1075, 0]
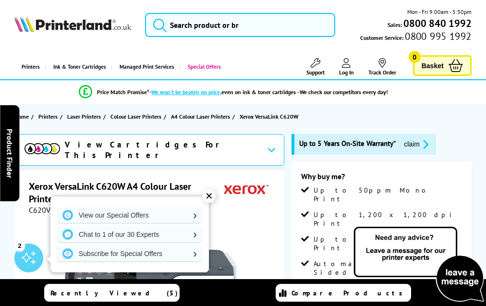
scroll to position [2254, 0]
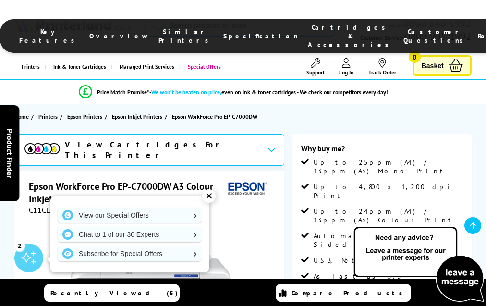
scroll to position [1640, 0]
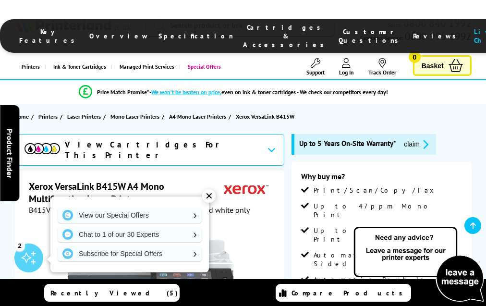
scroll to position [2436, 0]
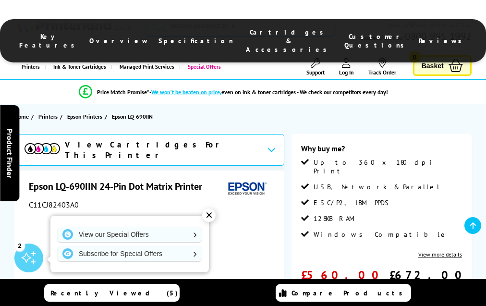
scroll to position [1077, 0]
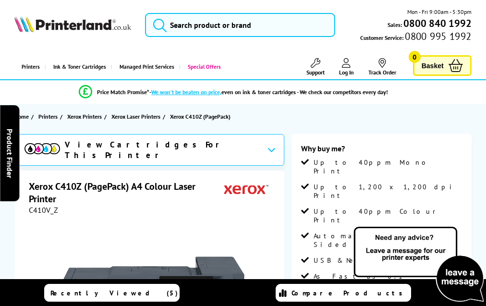
scroll to position [1651, 0]
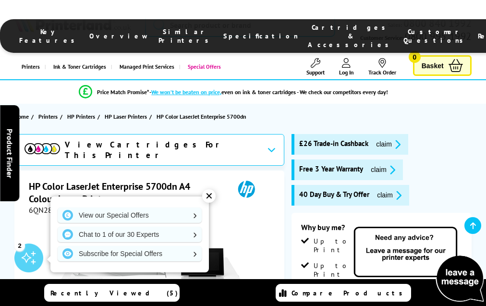
scroll to position [2283, 0]
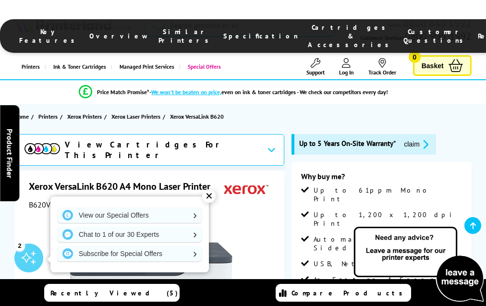
scroll to position [2423, 0]
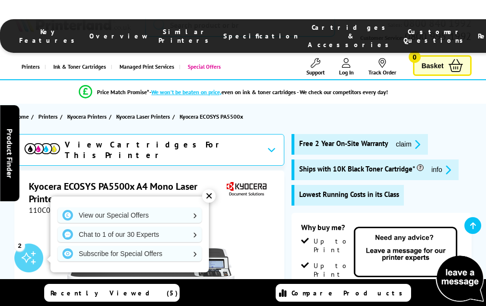
scroll to position [1697, 0]
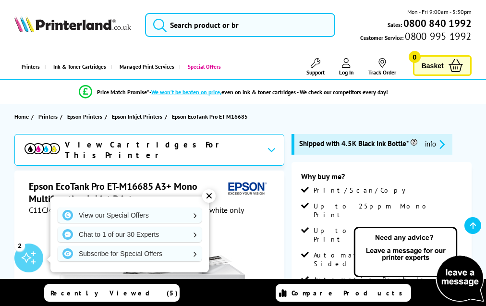
scroll to position [1501, 0]
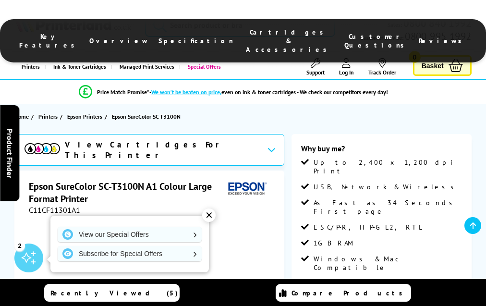
scroll to position [1306, 0]
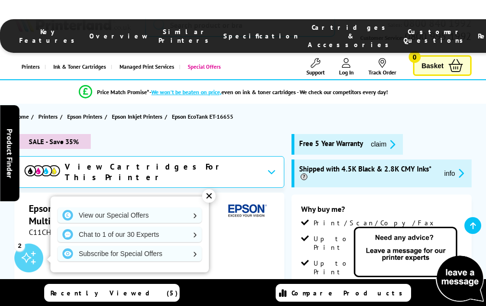
scroll to position [1979, 0]
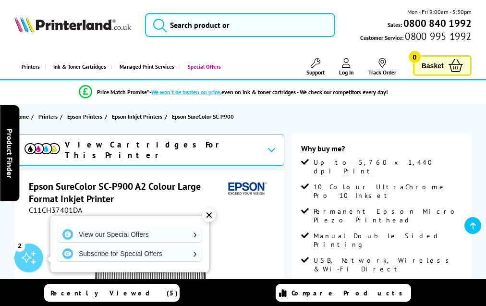
scroll to position [1061, 0]
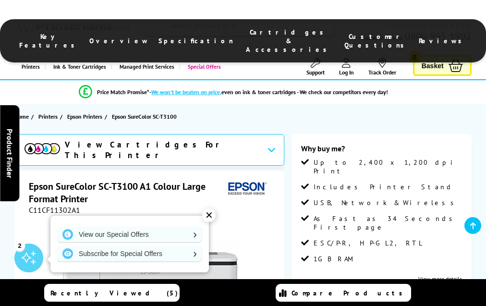
scroll to position [1182, 0]
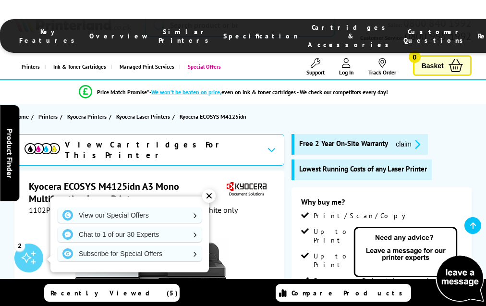
scroll to position [1718, 0]
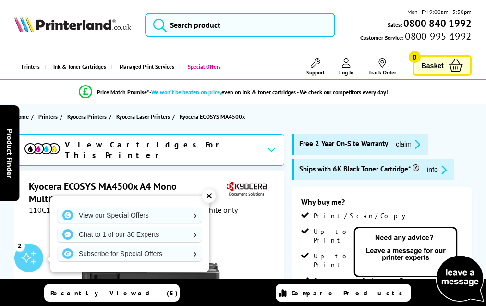
scroll to position [1980, 0]
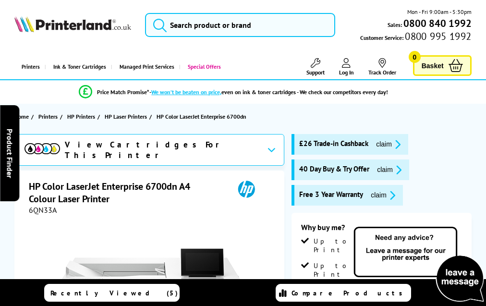
scroll to position [2383, 0]
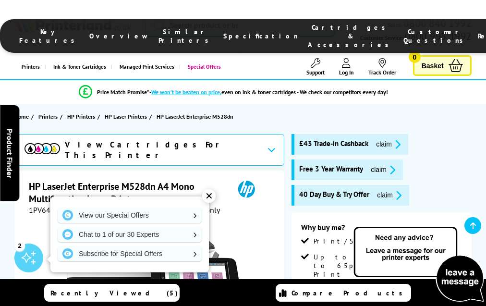
scroll to position [1850, 0]
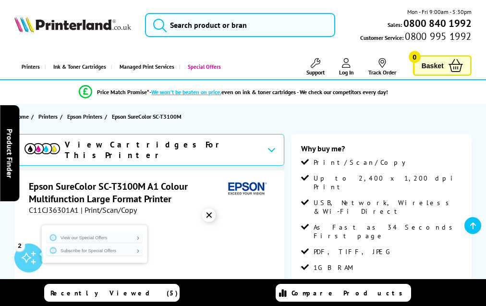
scroll to position [1464, 0]
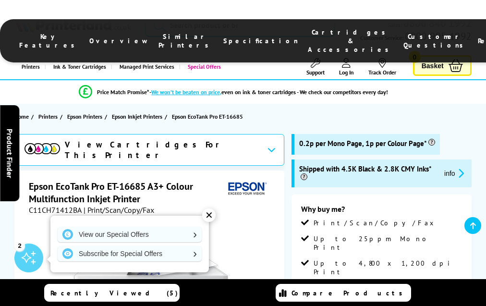
scroll to position [1996, 0]
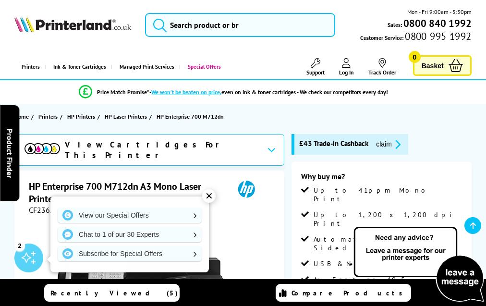
scroll to position [1601, 0]
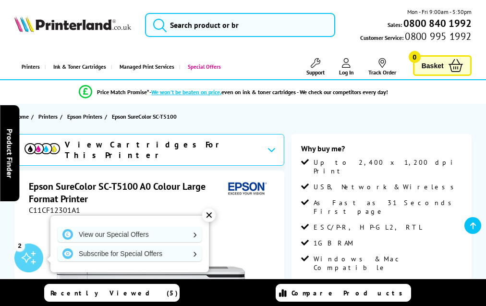
scroll to position [1377, 0]
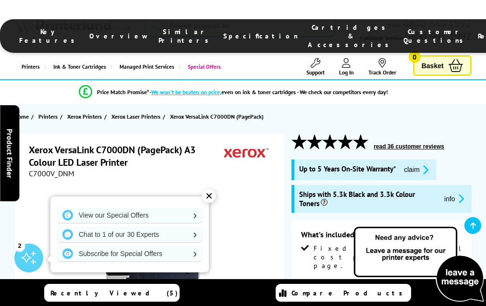
scroll to position [1373, 0]
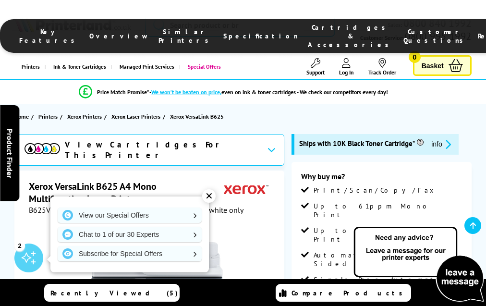
scroll to position [2633, 0]
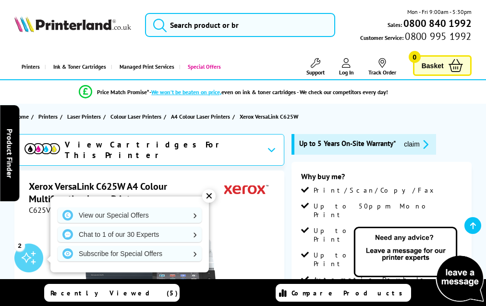
scroll to position [2461, 0]
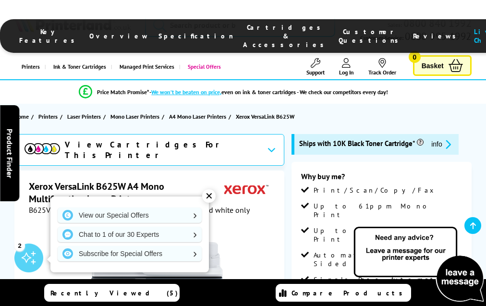
scroll to position [1757, 0]
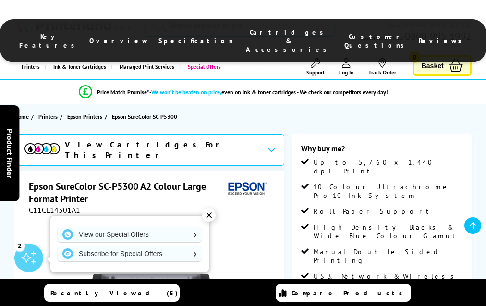
scroll to position [1194, 0]
